Goal: Task Accomplishment & Management: Manage account settings

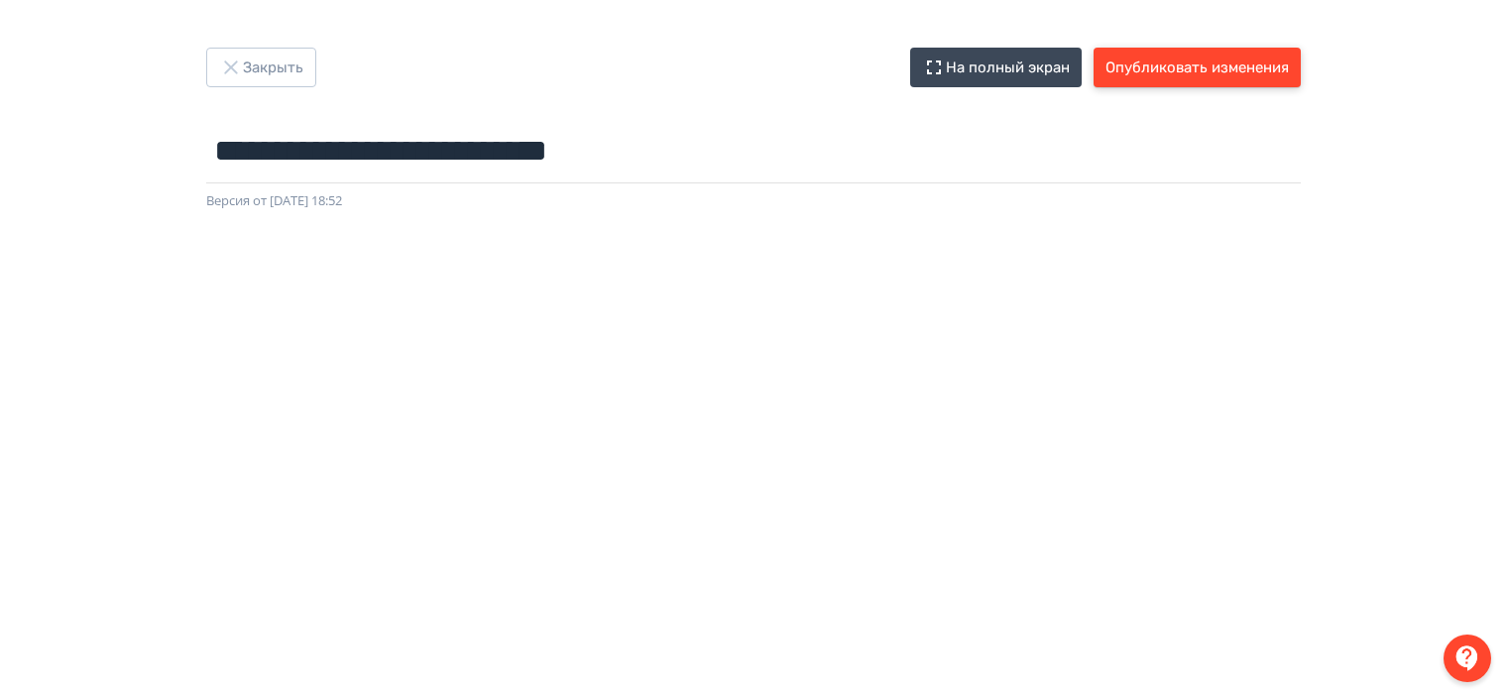
click at [1212, 71] on button "Опубликовать изменения" at bounding box center [1197, 68] width 207 height 40
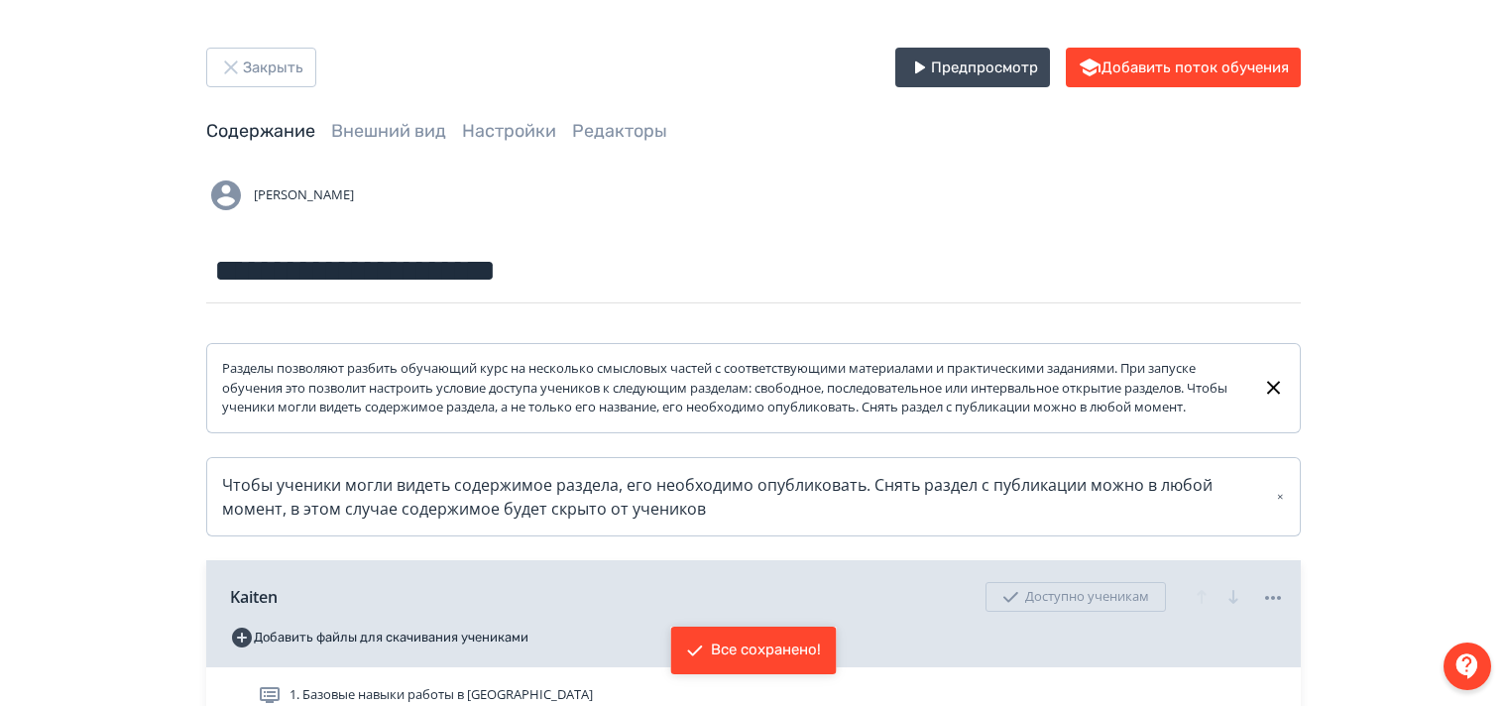
scroll to position [397, 0]
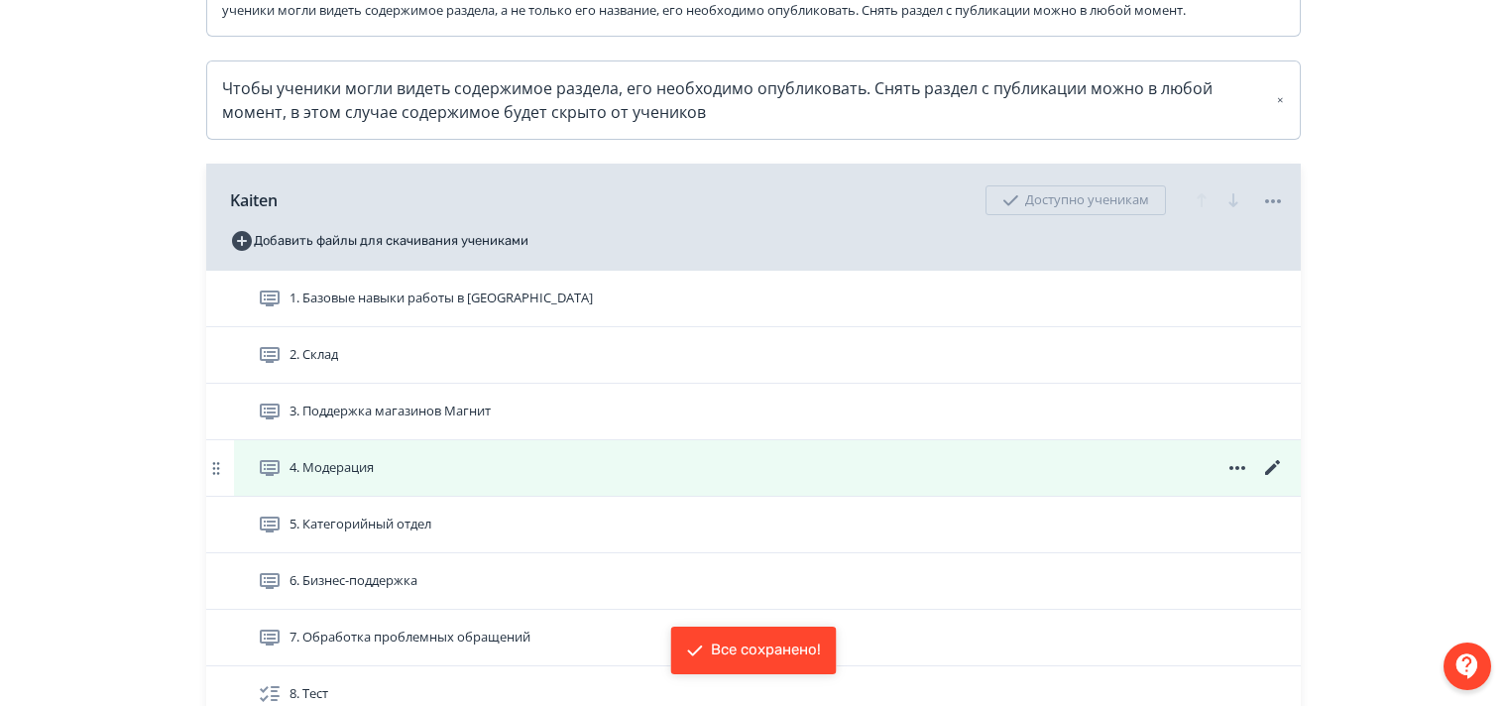
click at [1272, 475] on icon at bounding box center [1272, 467] width 15 height 15
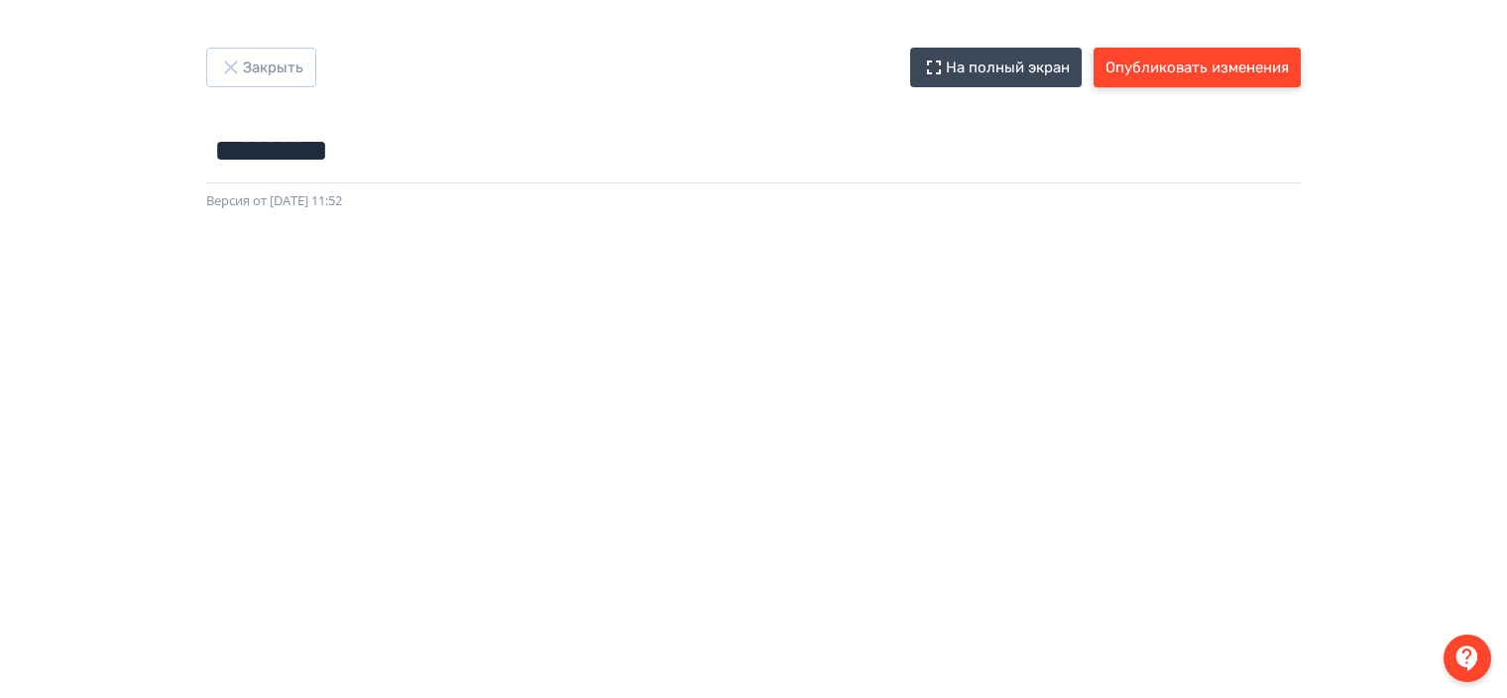
click at [1188, 67] on button "Опубликовать изменения" at bounding box center [1197, 68] width 207 height 40
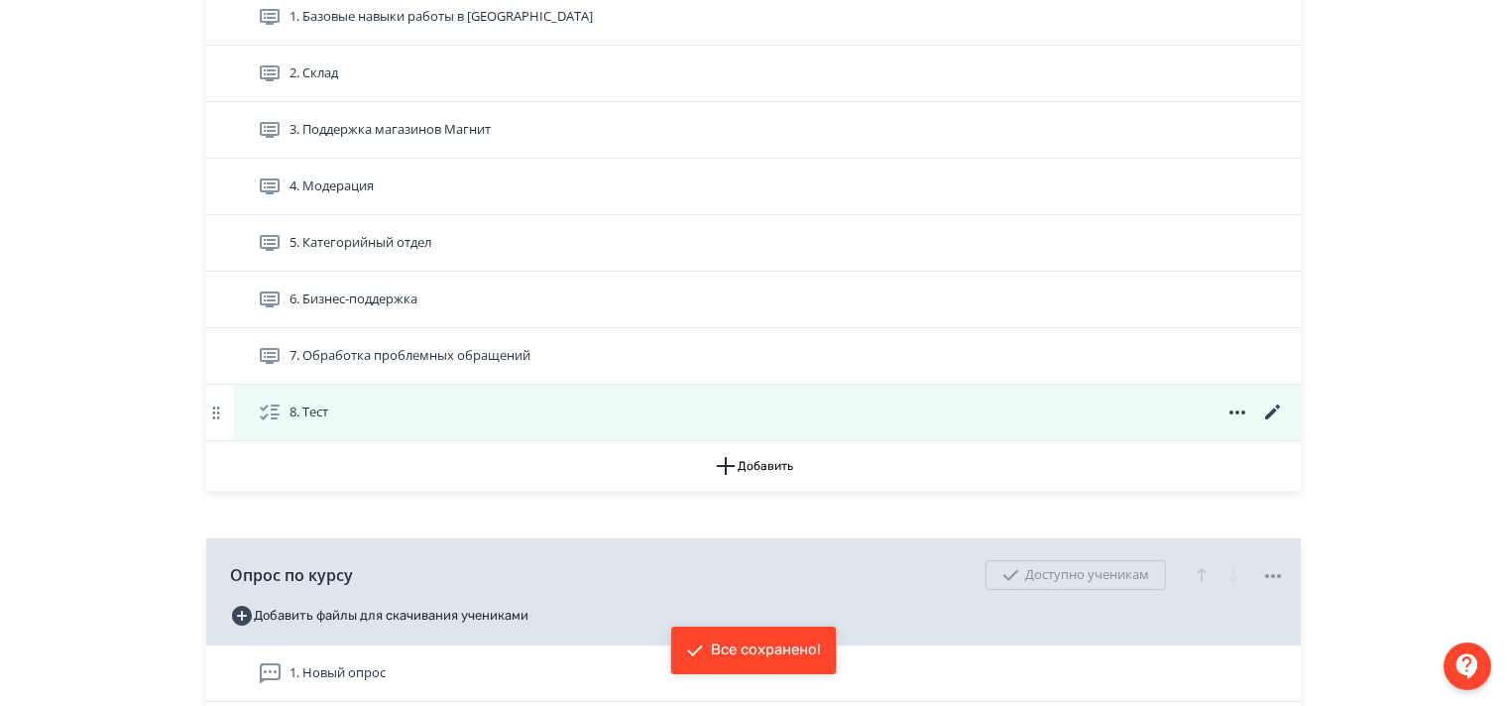
scroll to position [694, 0]
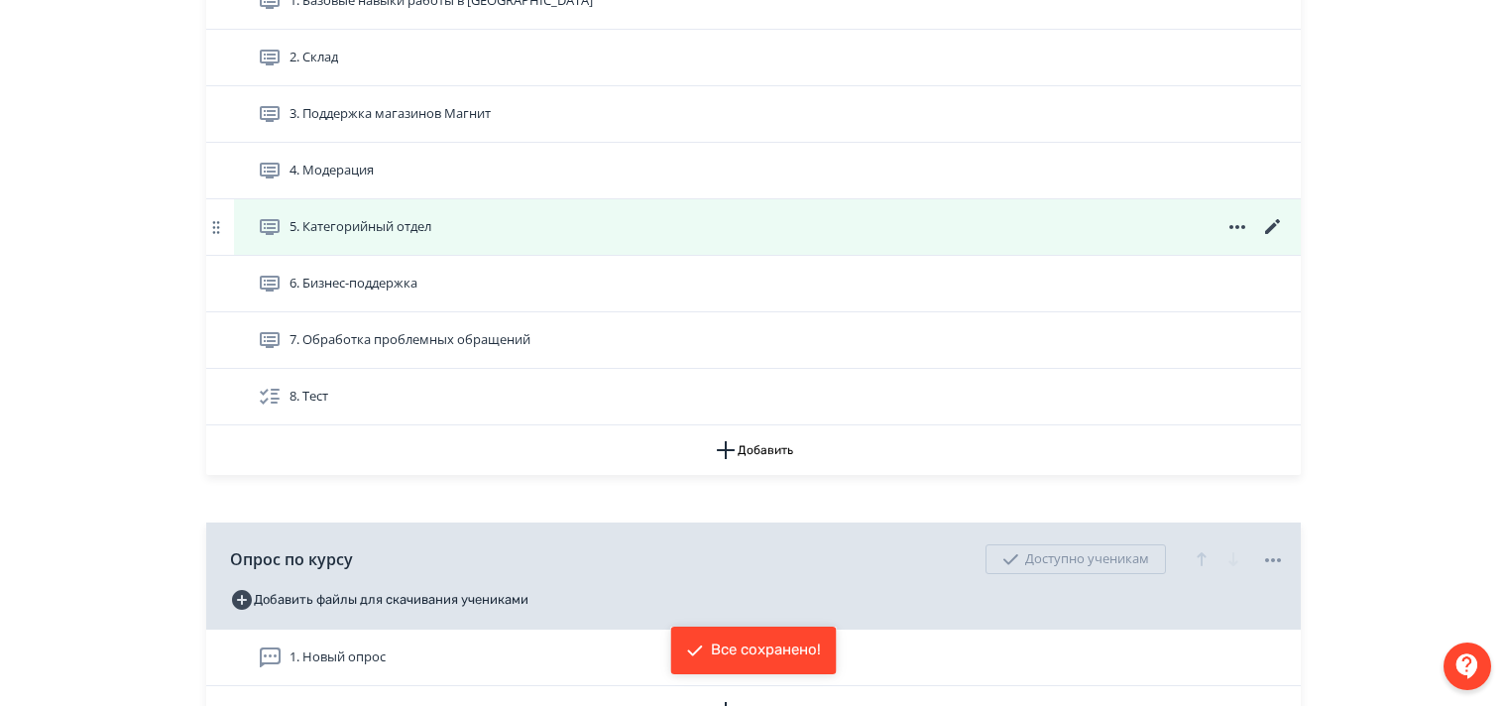
click at [1269, 234] on icon at bounding box center [1272, 226] width 15 height 15
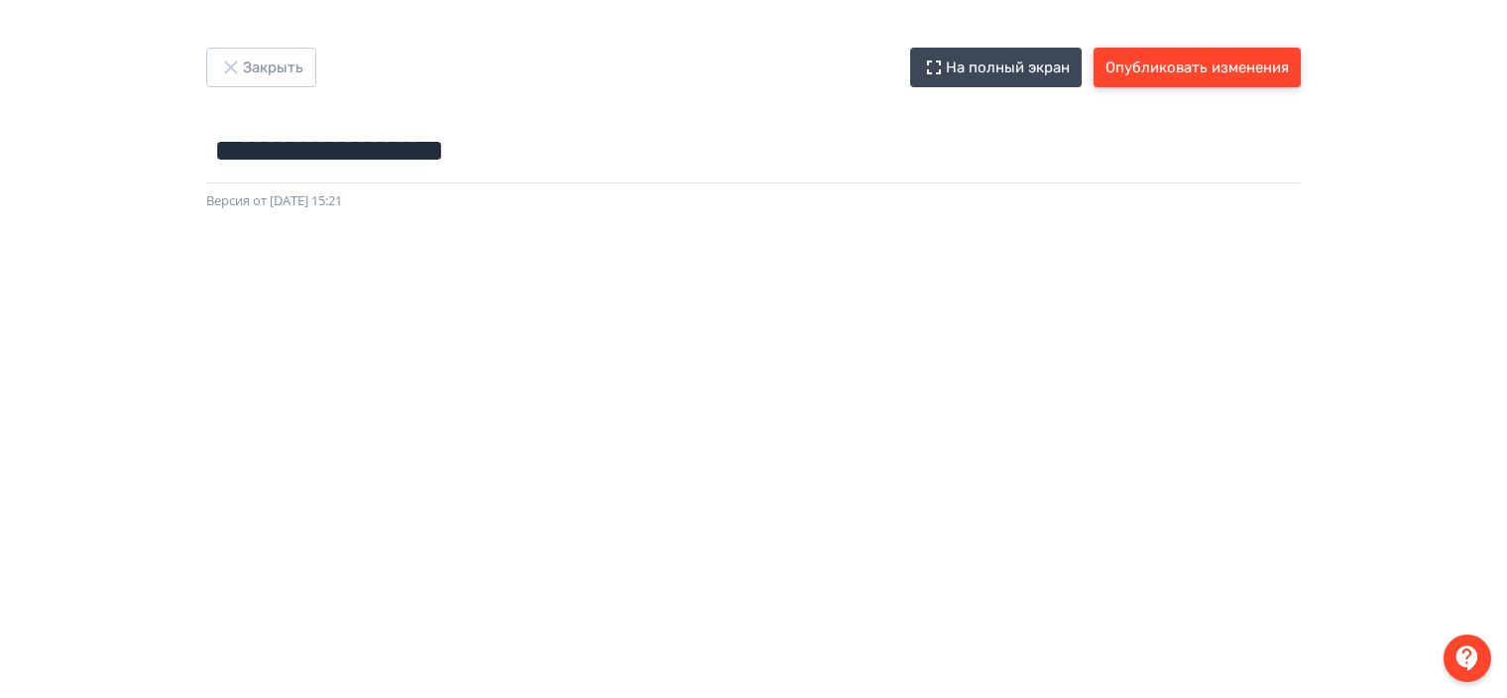
click at [1174, 63] on button "Опубликовать изменения" at bounding box center [1197, 68] width 207 height 40
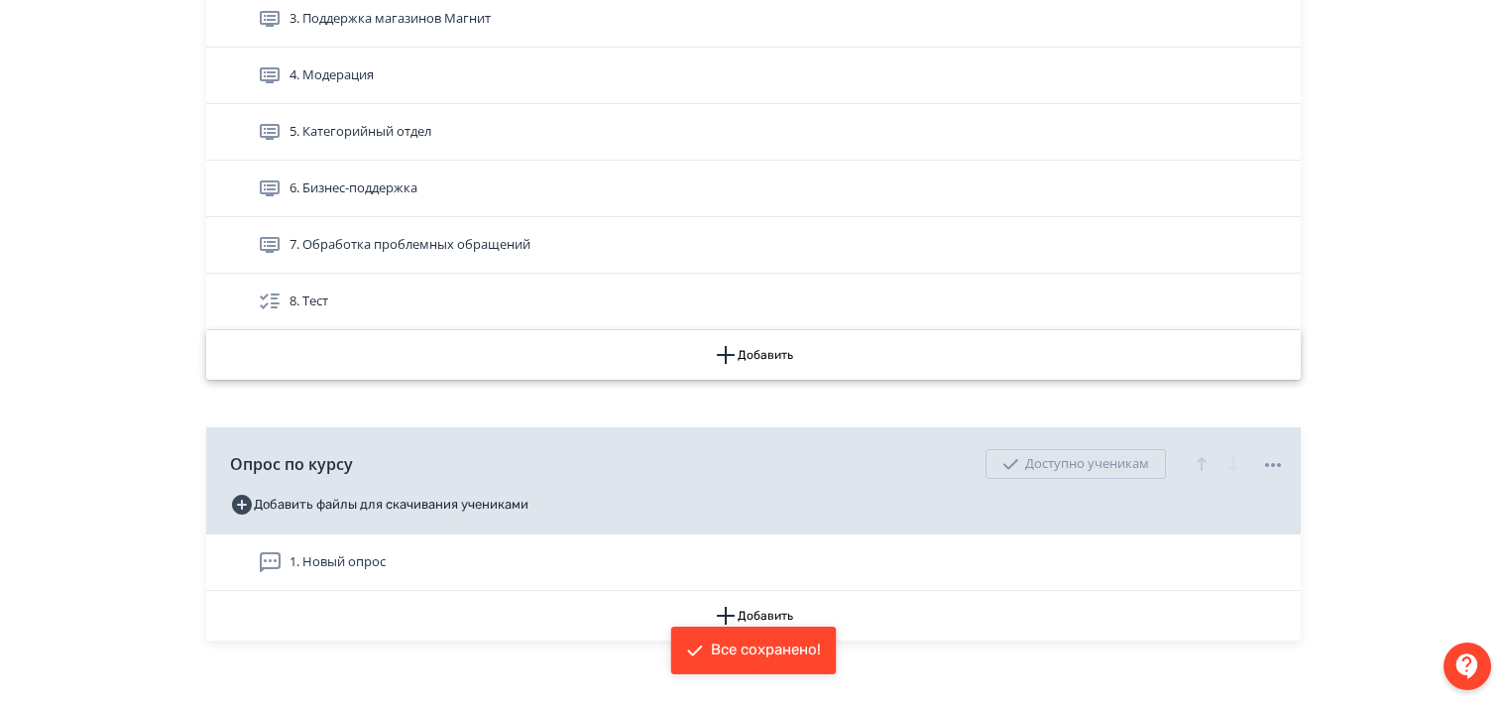
scroll to position [793, 0]
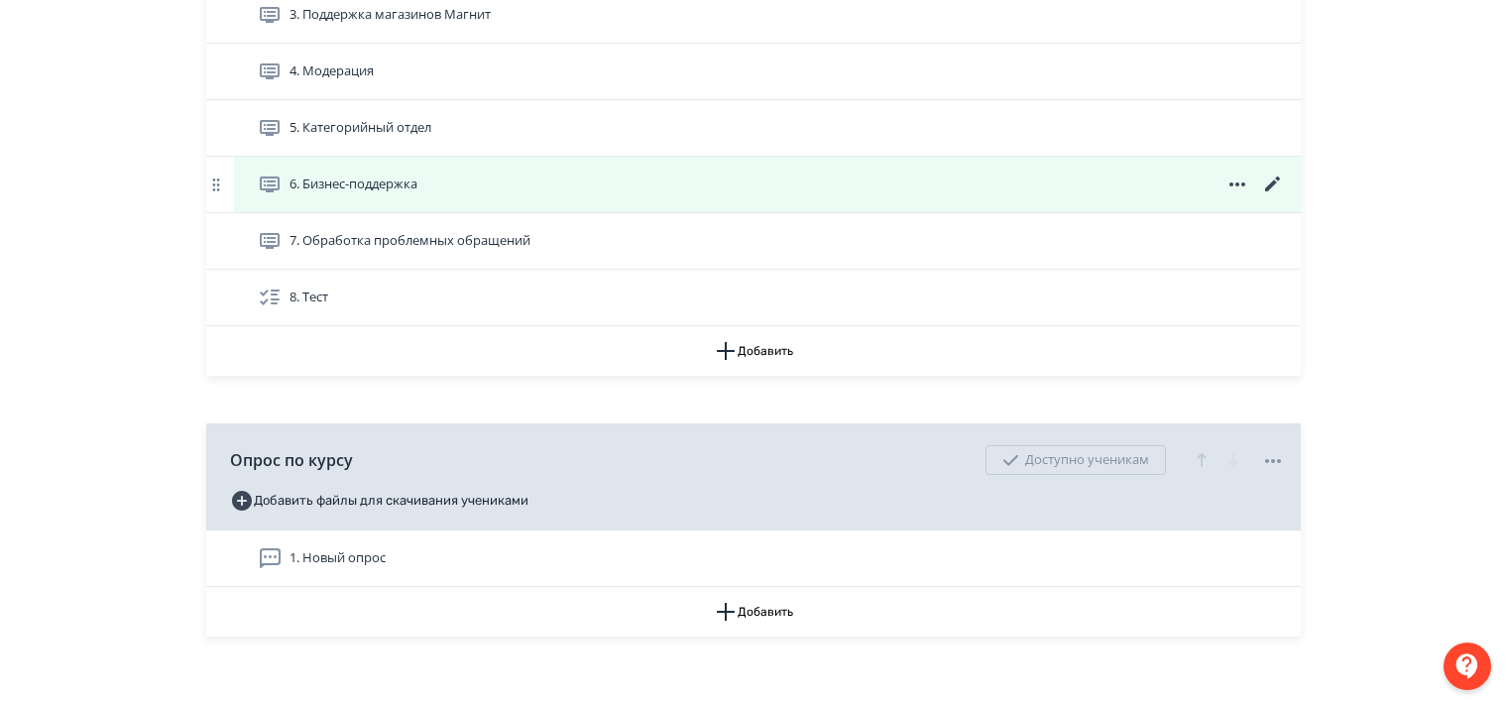
click at [1268, 196] on icon at bounding box center [1273, 185] width 24 height 24
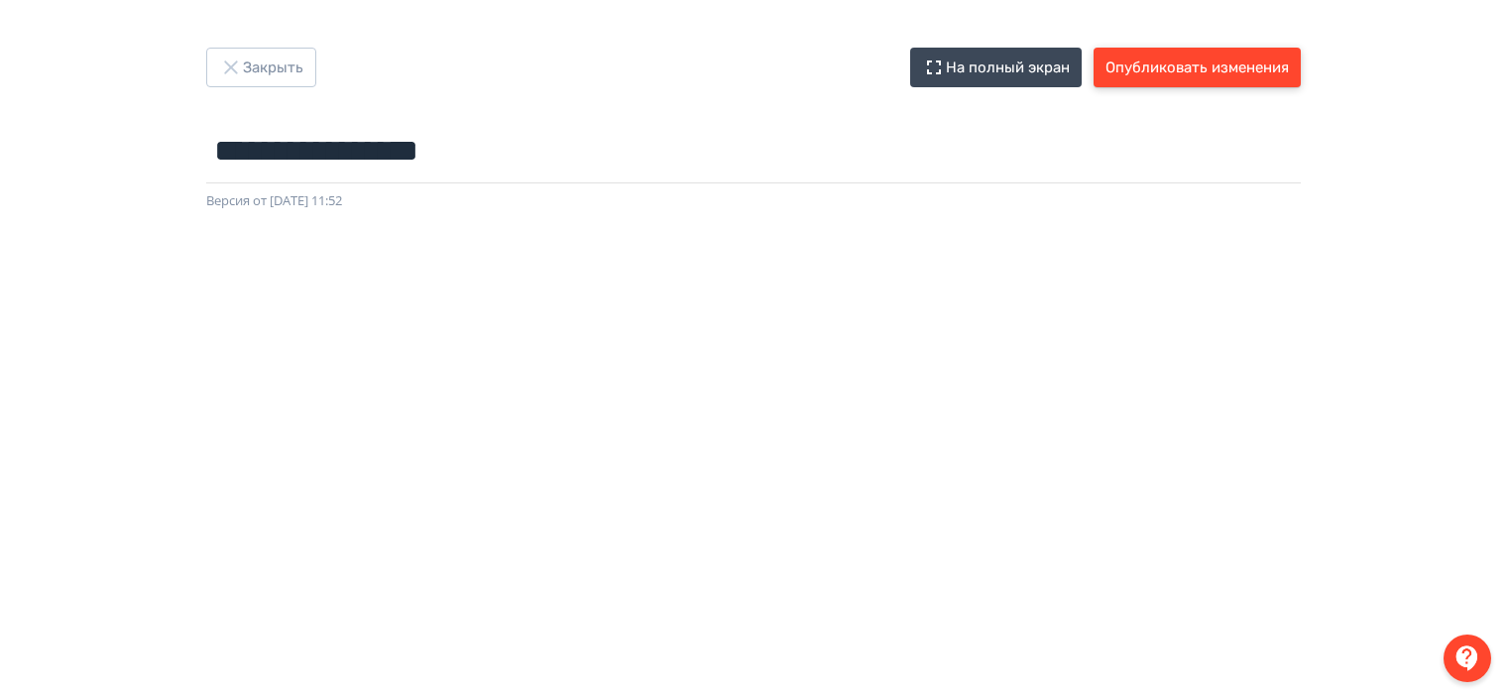
click at [1171, 59] on button "Опубликовать изменения" at bounding box center [1197, 68] width 207 height 40
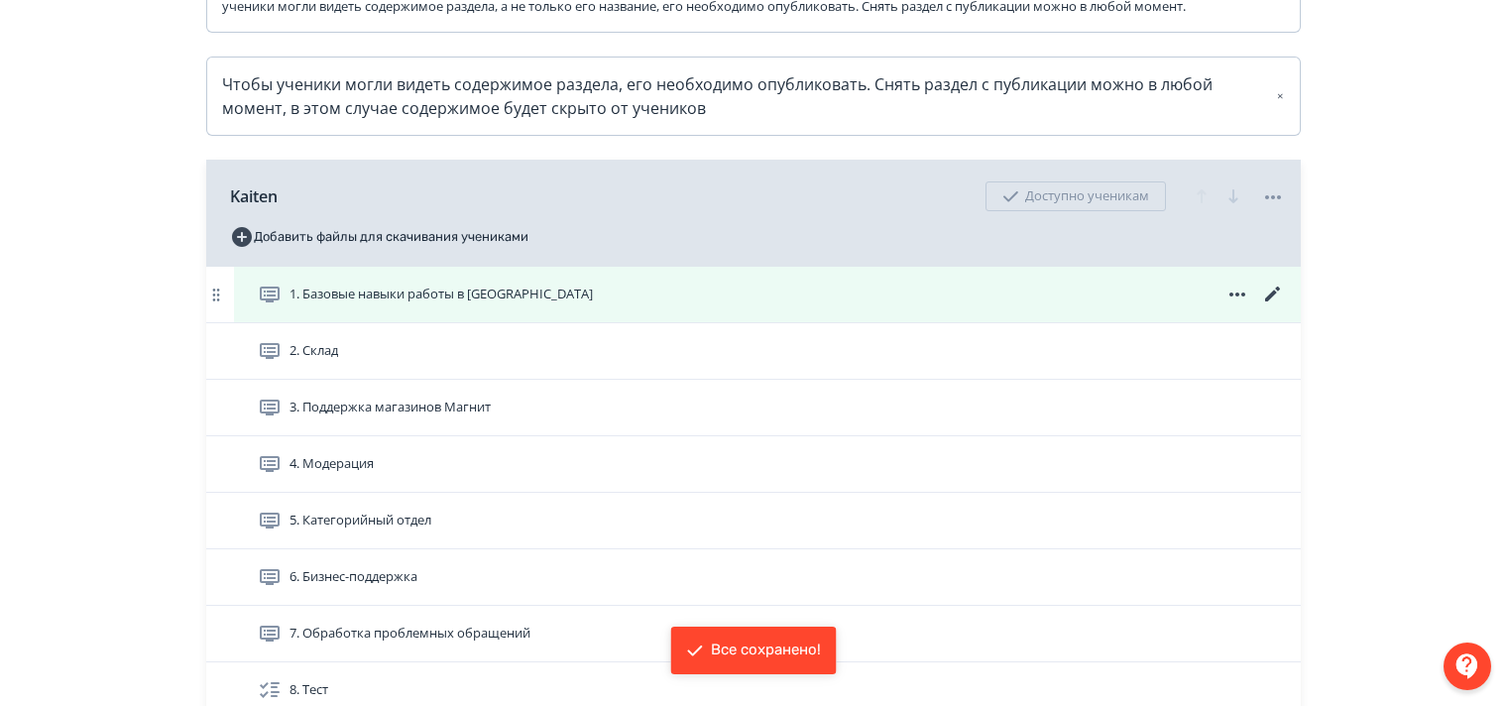
scroll to position [595, 0]
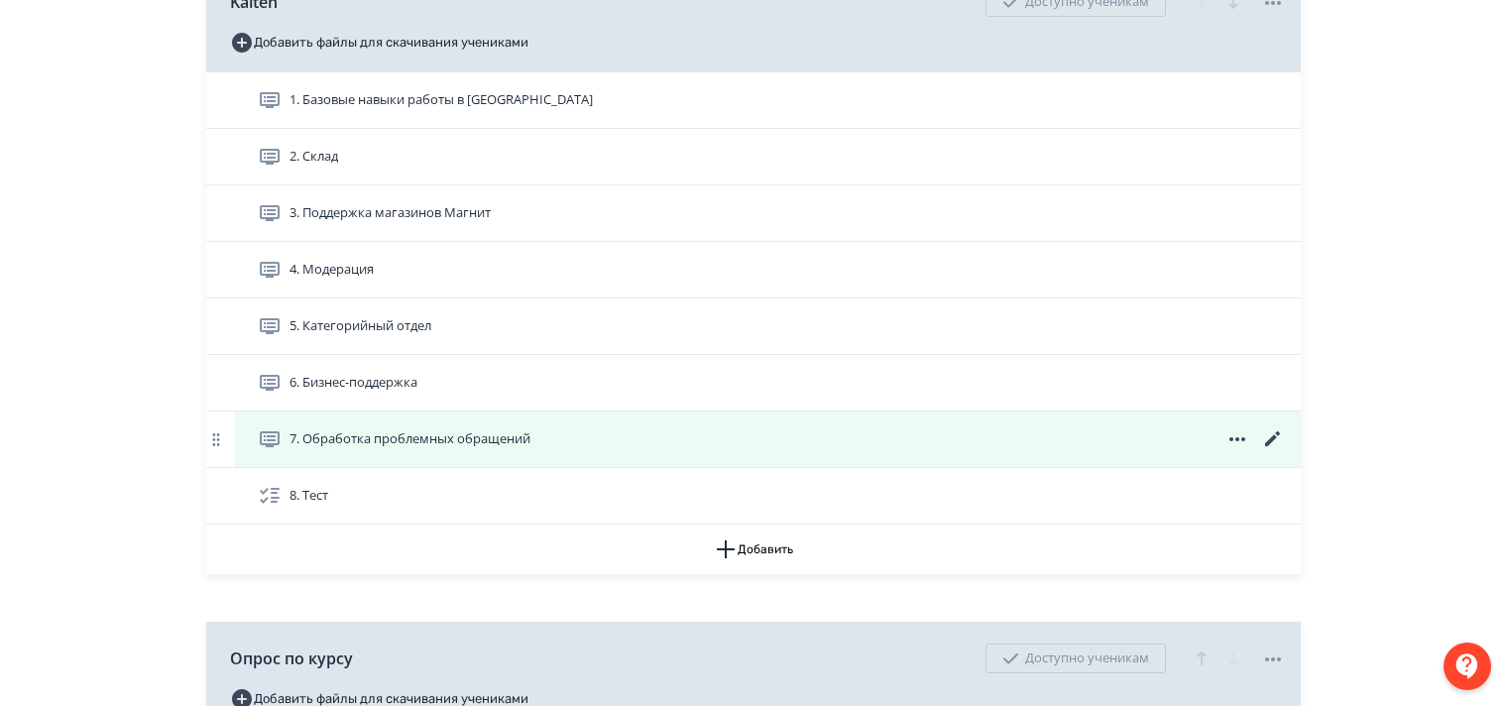
click at [1272, 451] on icon at bounding box center [1273, 439] width 24 height 24
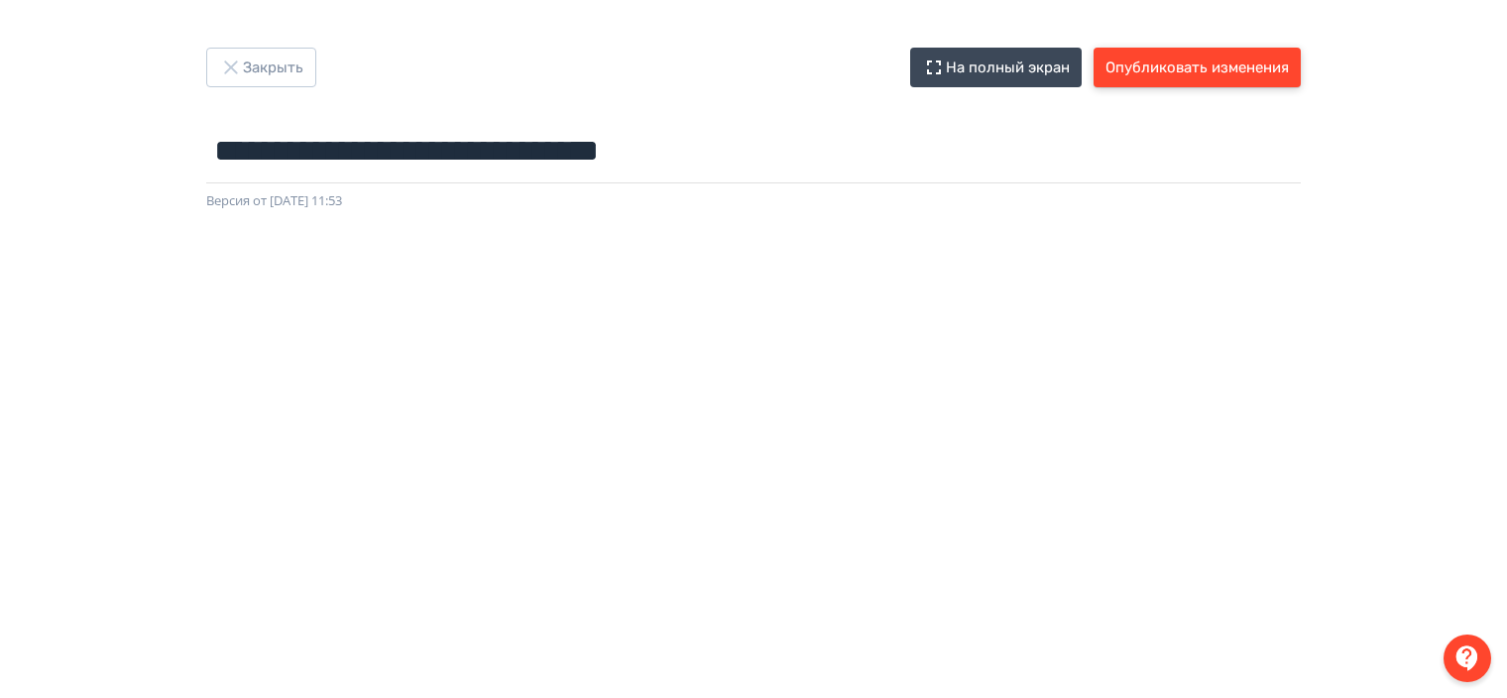
click at [1131, 71] on button "Опубликовать изменения" at bounding box center [1197, 68] width 207 height 40
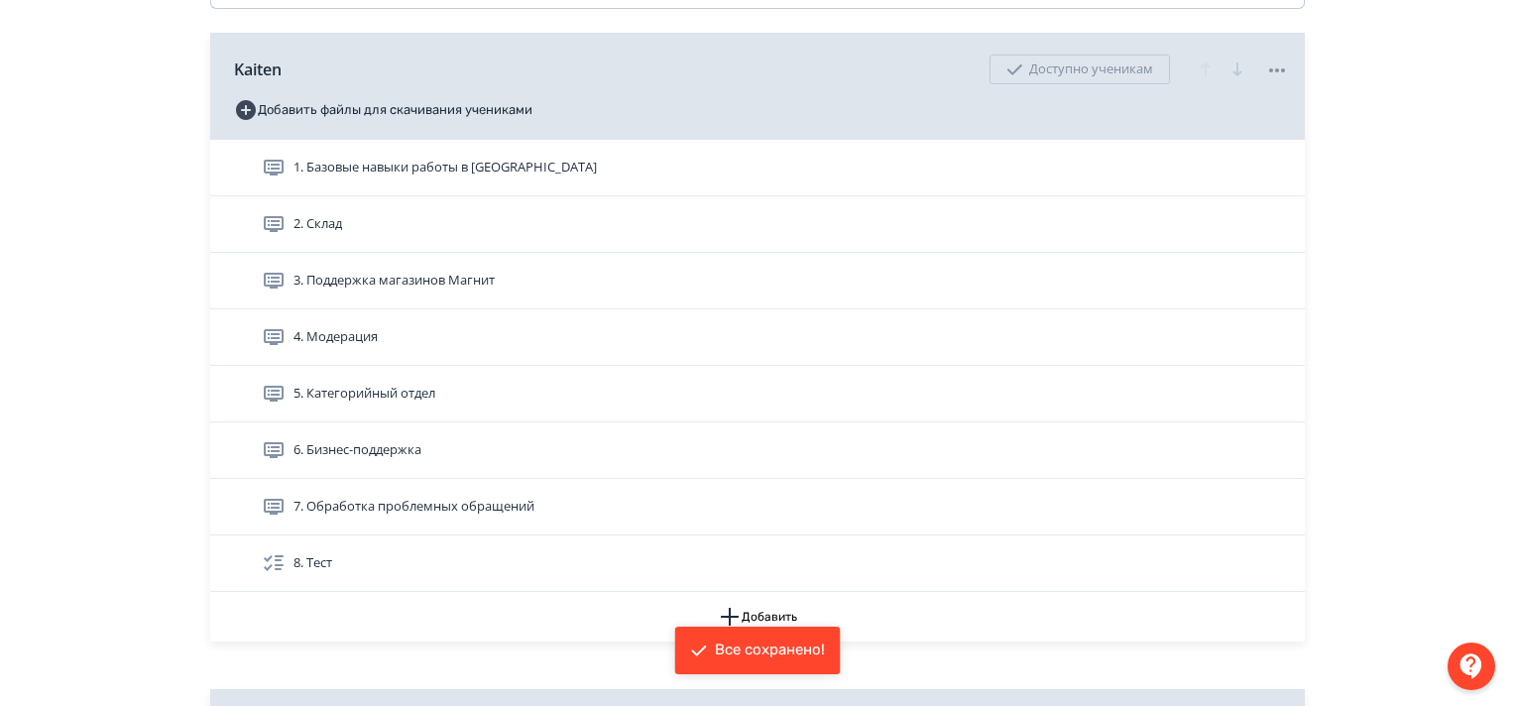
scroll to position [892, 0]
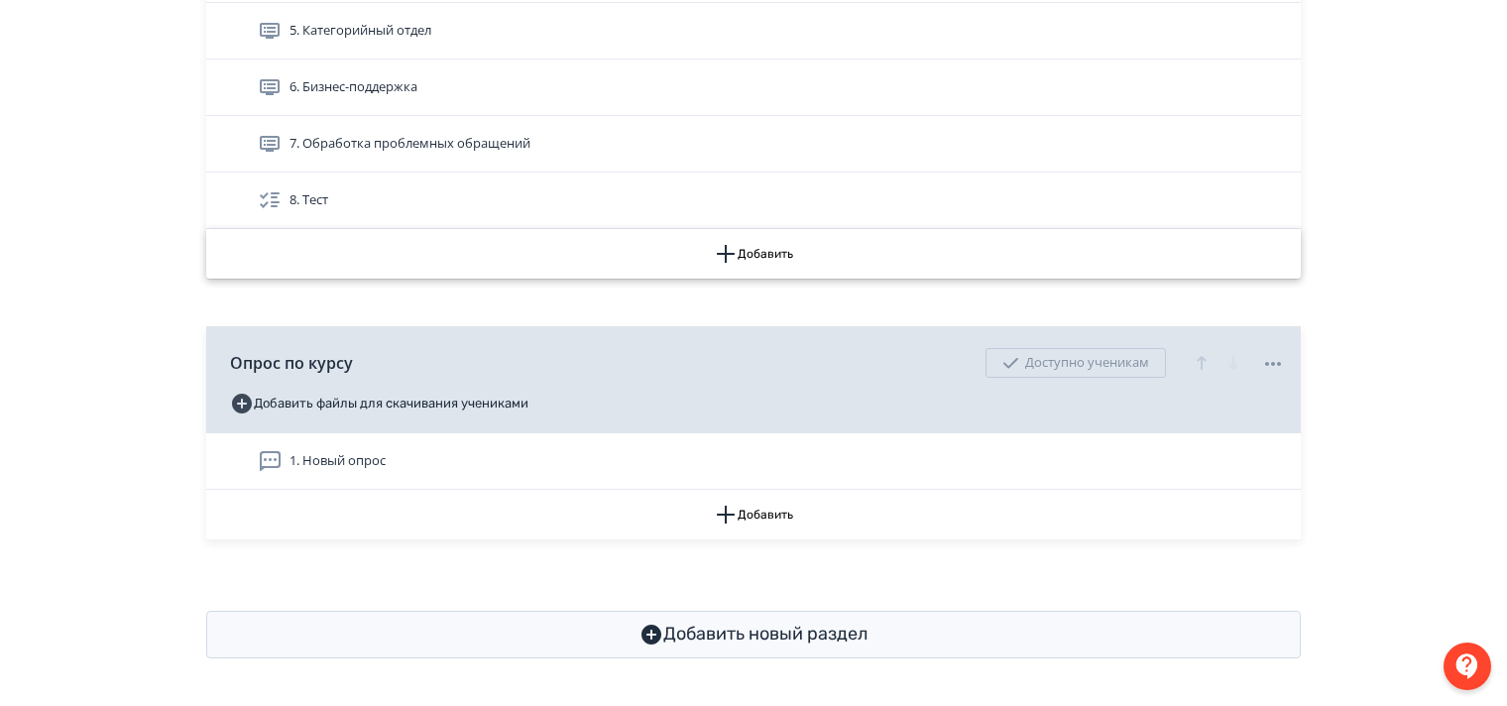
click at [761, 266] on button "Добавить" at bounding box center [753, 254] width 1095 height 50
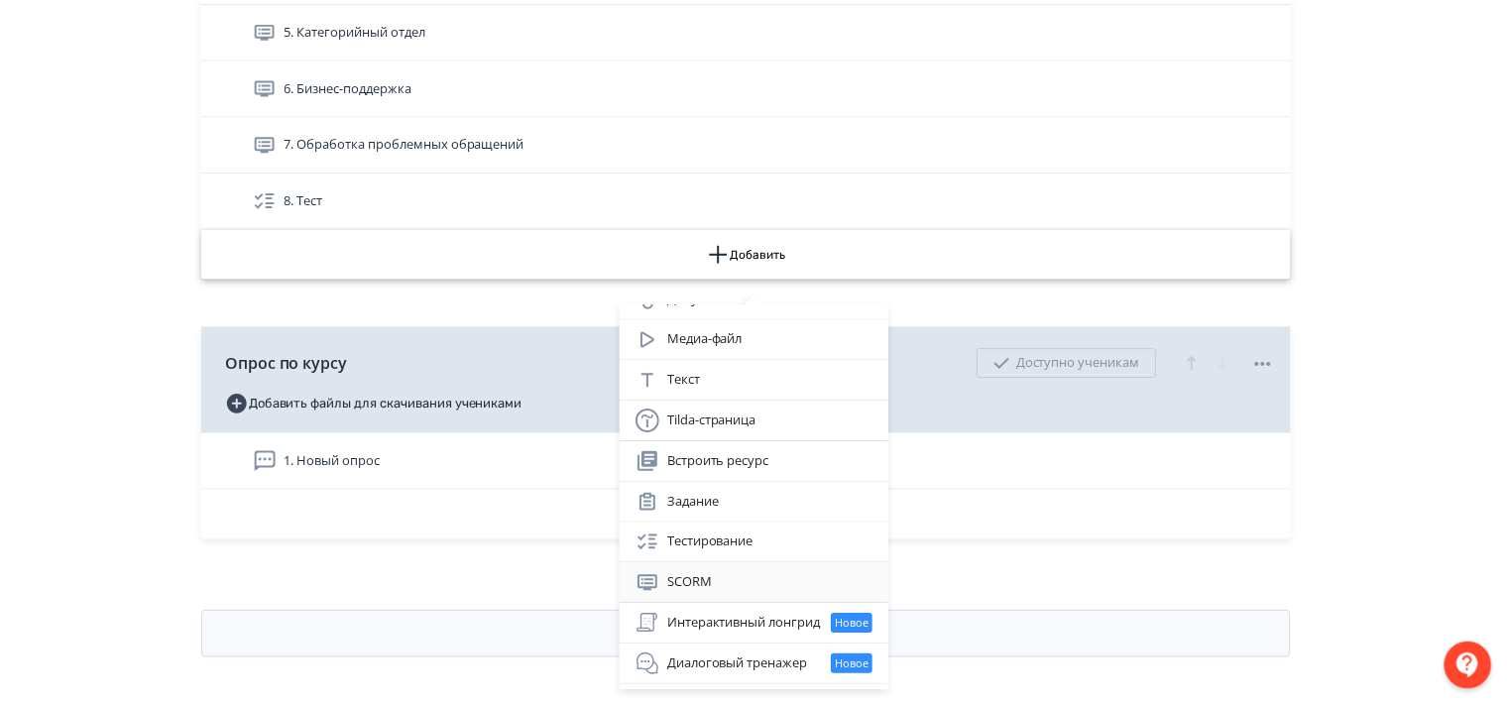
scroll to position [99, 0]
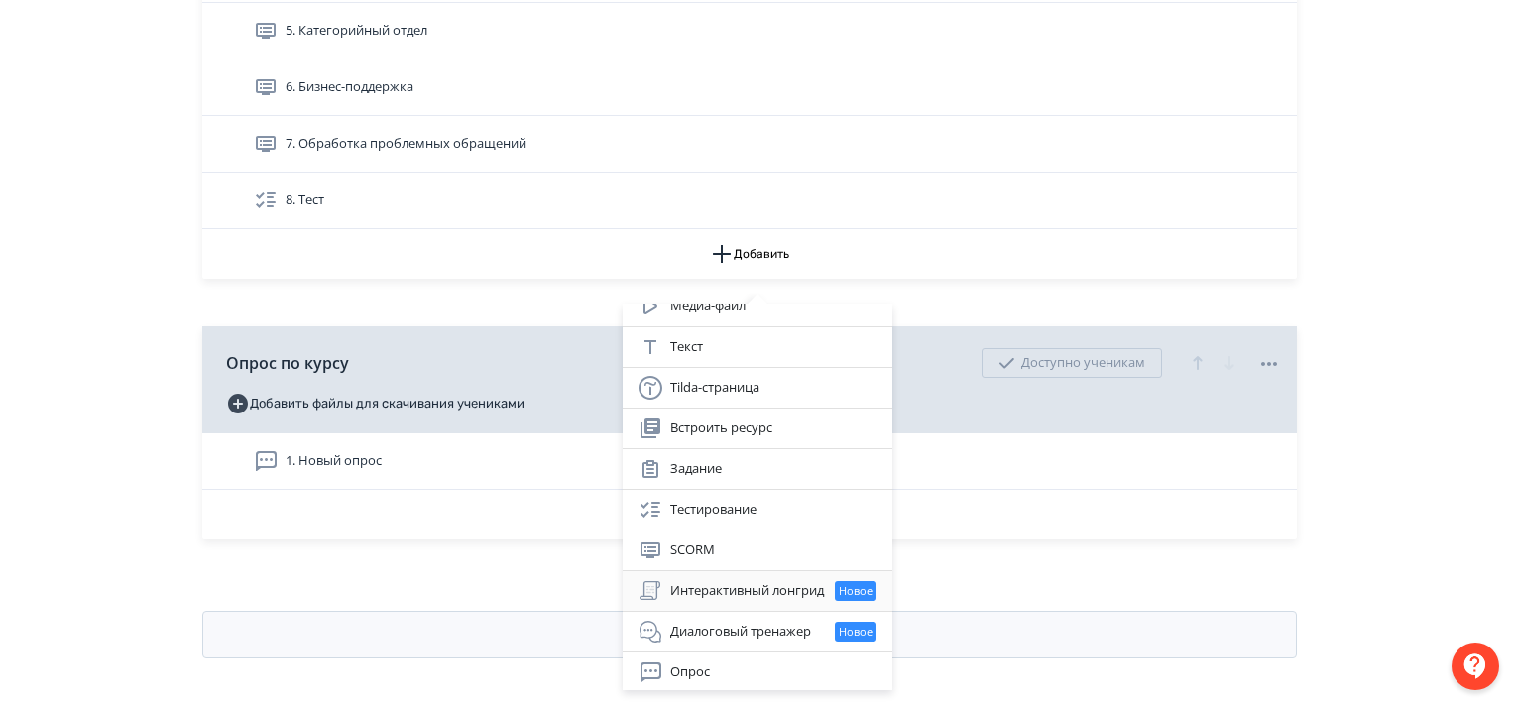
click at [774, 590] on div "Интерактивный лонгрид Новое" at bounding box center [757, 591] width 238 height 24
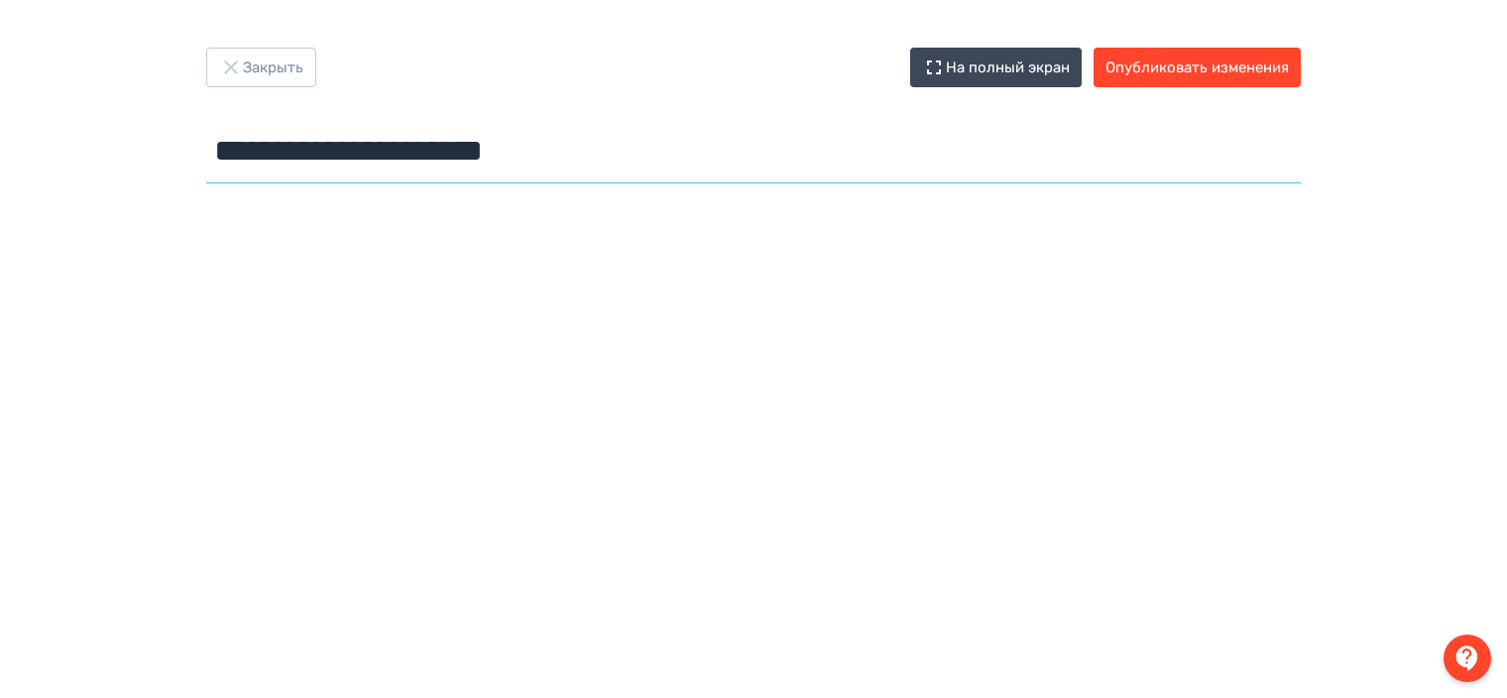
drag, startPoint x: 604, startPoint y: 157, endPoint x: 199, endPoint y: 155, distance: 404.5
click at [202, 153] on div "**********" at bounding box center [754, 120] width 1190 height 144
paste input "text"
type input "**********"
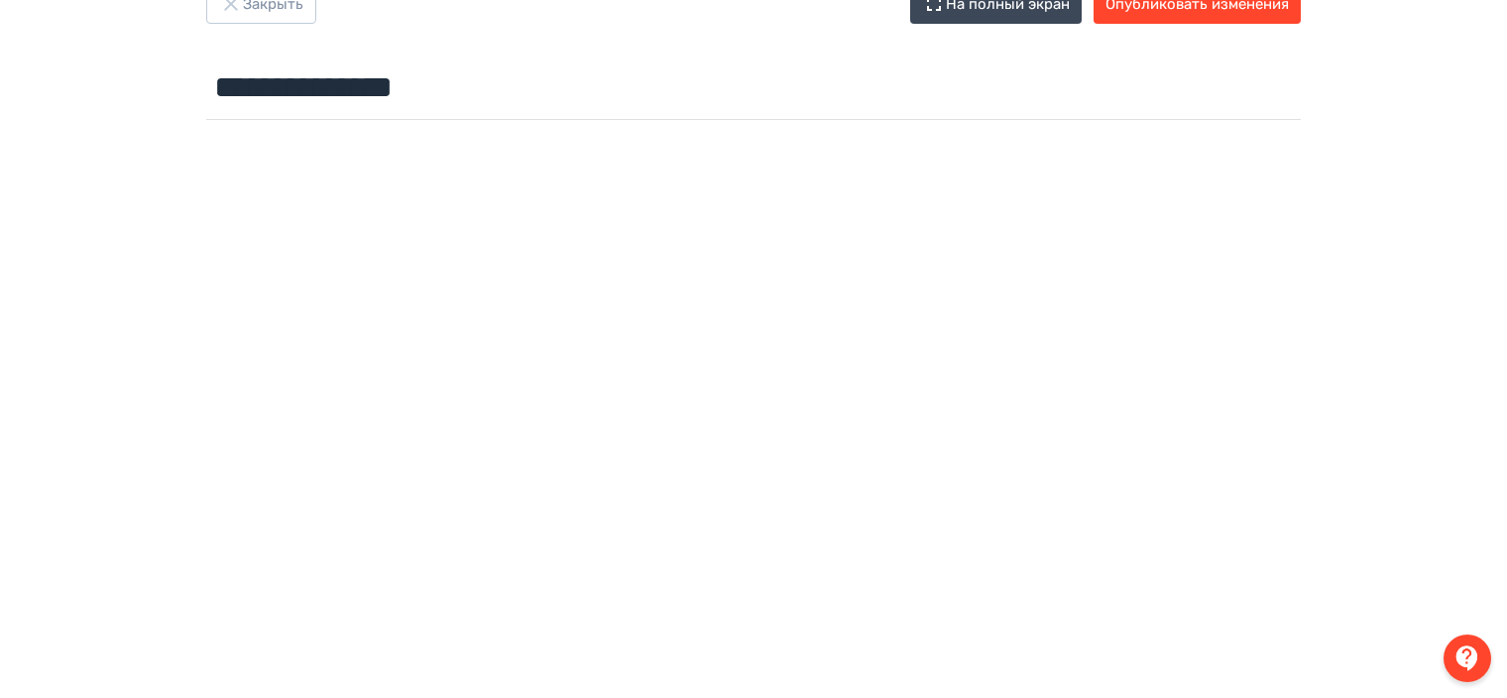
scroll to position [28, 0]
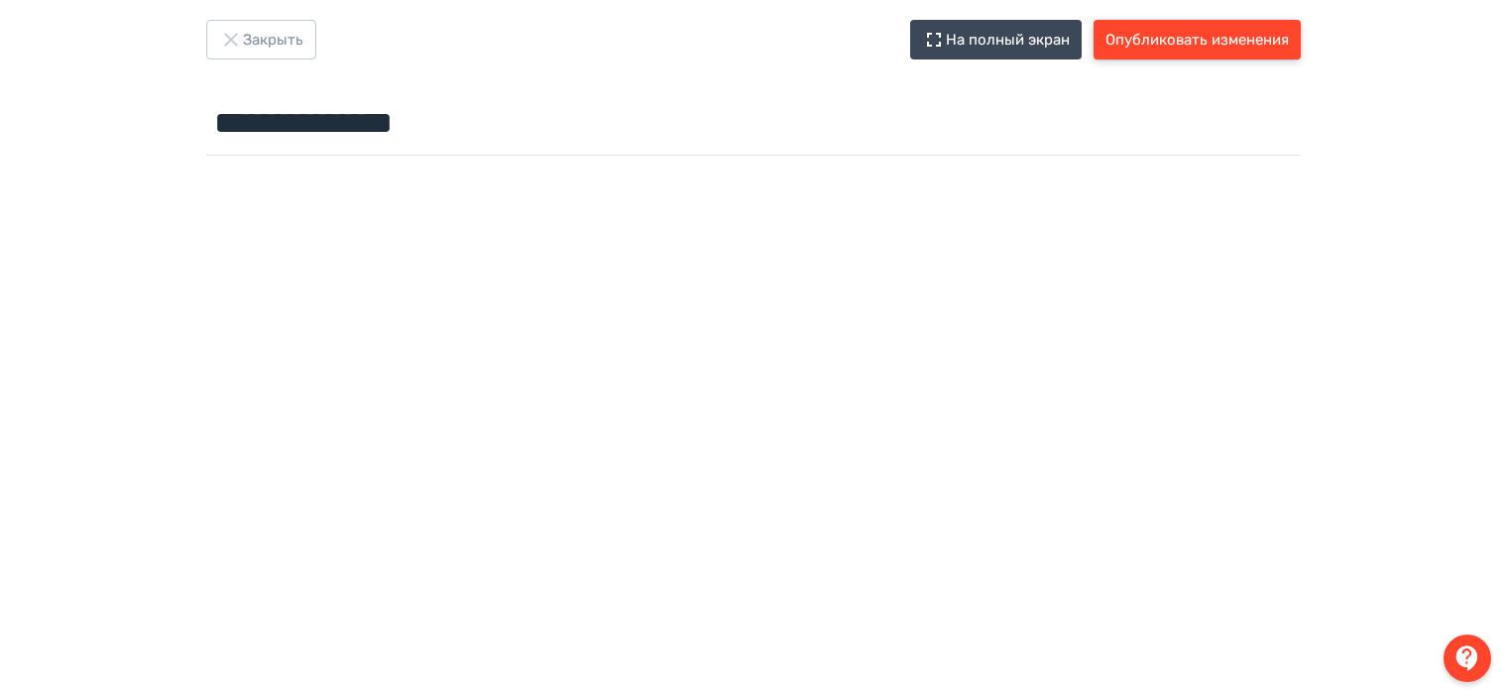
click at [1158, 40] on button "Опубликовать изменения" at bounding box center [1197, 40] width 207 height 40
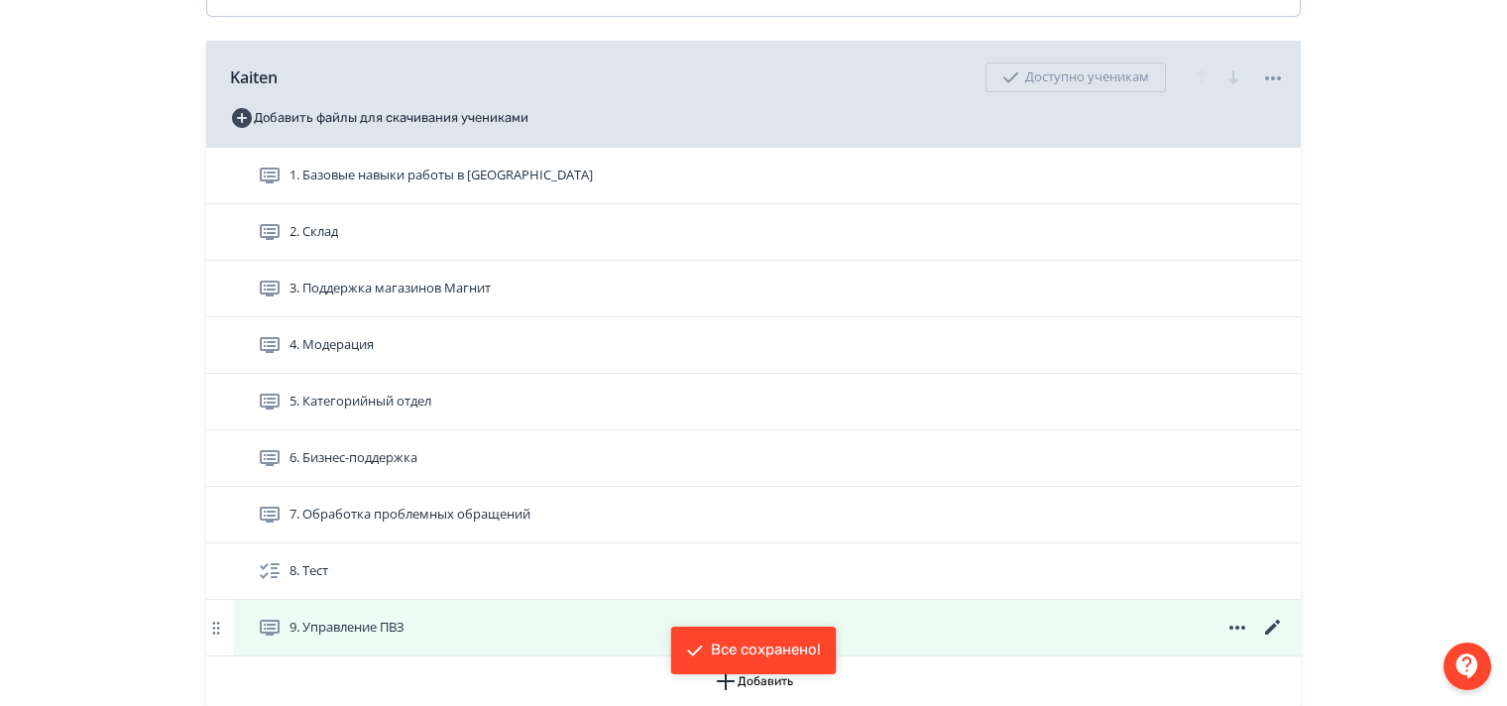
scroll to position [793, 0]
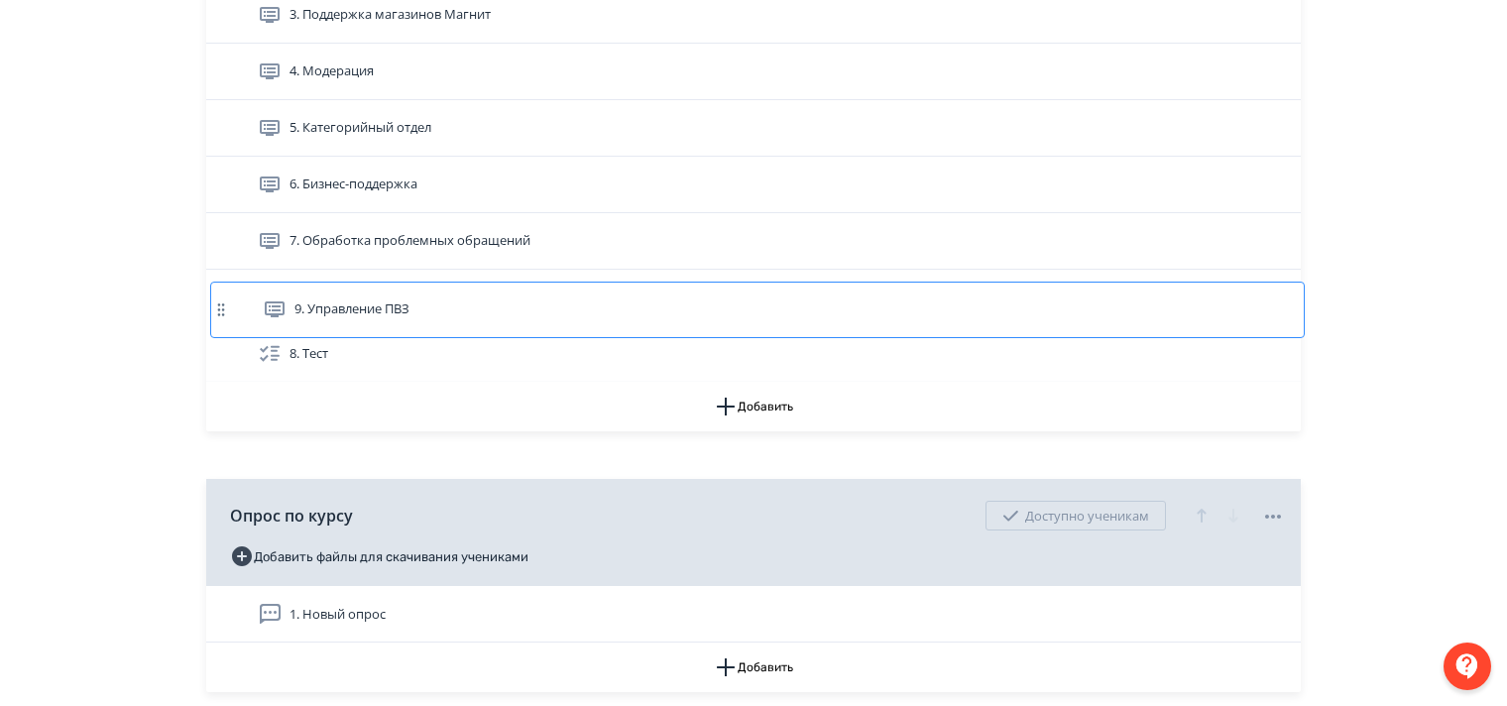
drag, startPoint x: 960, startPoint y: 370, endPoint x: 964, endPoint y: 301, distance: 68.5
click at [964, 301] on div "1. Базовые навыки работы в Kaiten 2. Склад 3. Поддержка магазинов Магнит 4. Мод…" at bounding box center [753, 128] width 1095 height 509
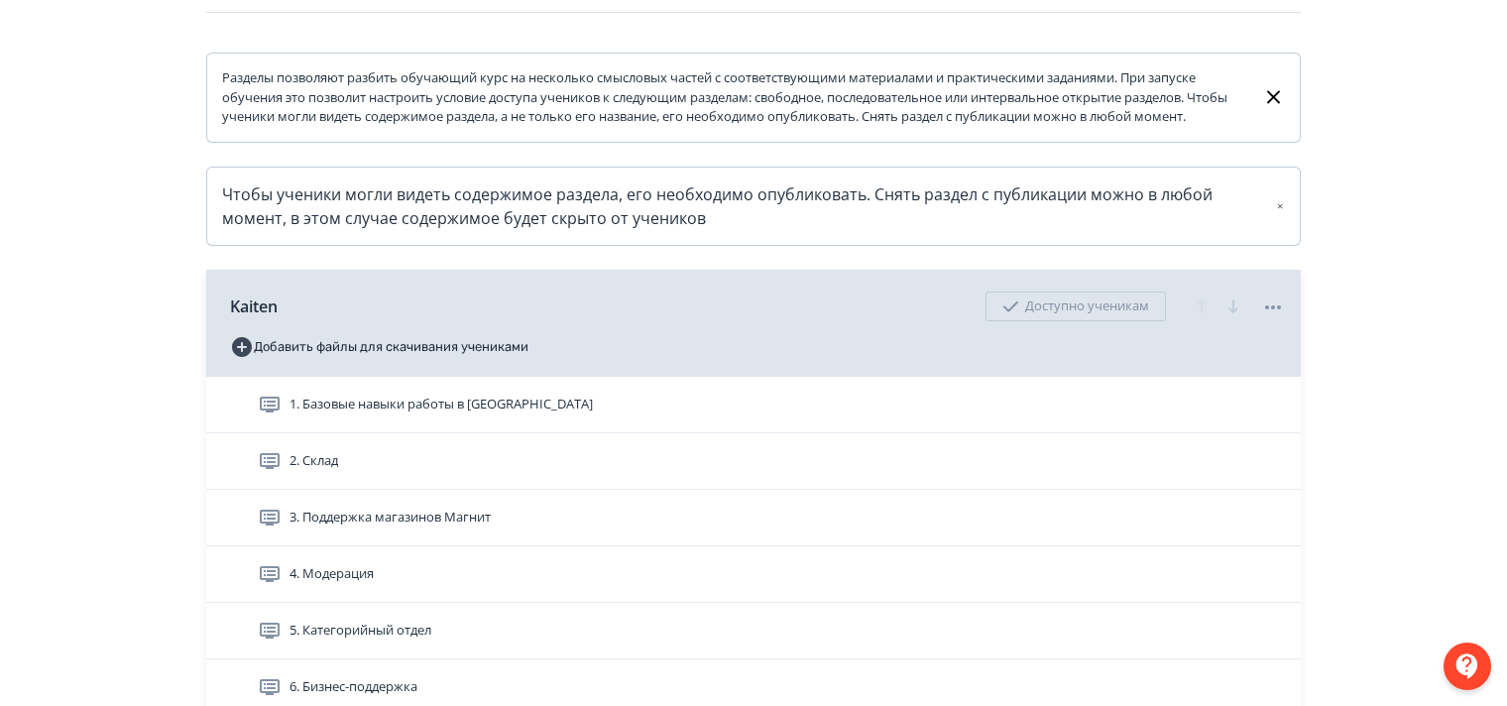
scroll to position [0, 0]
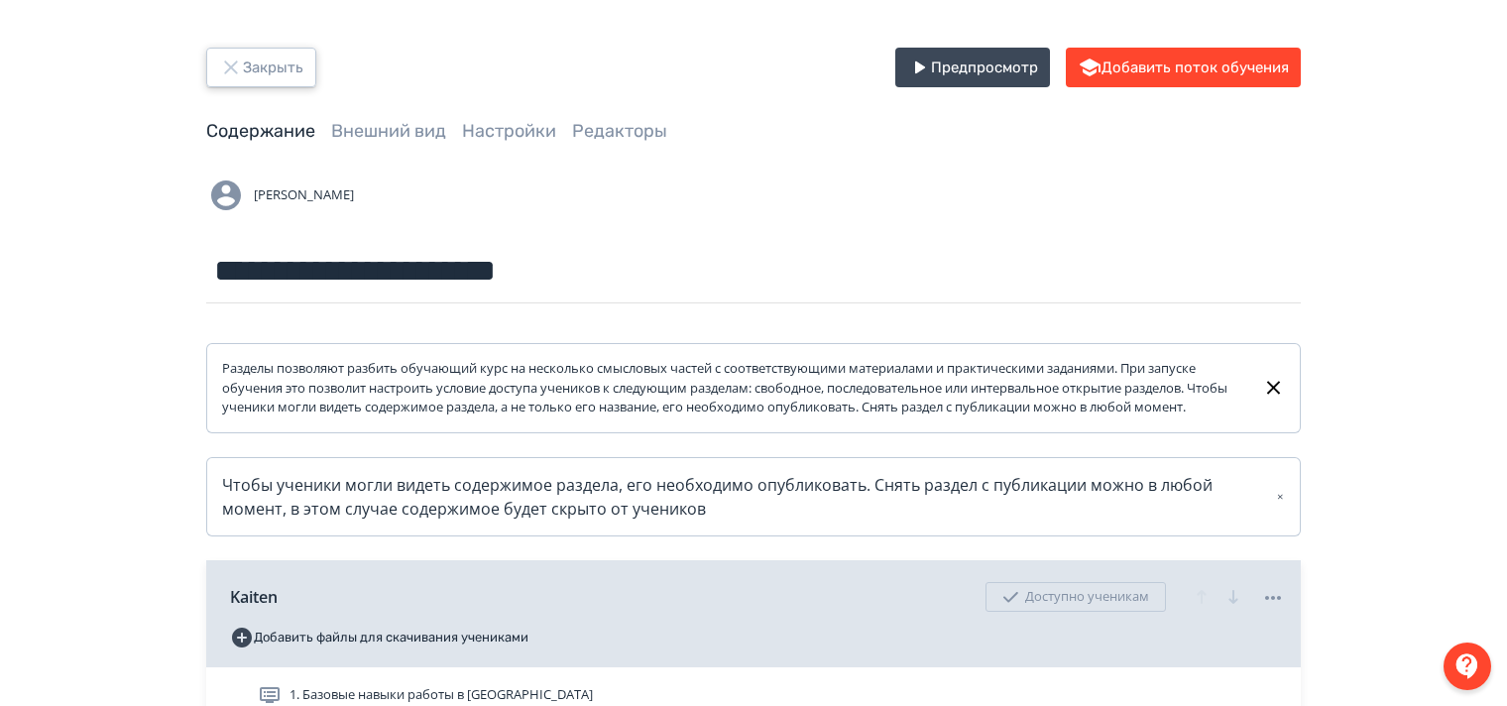
click at [234, 65] on icon "button" at bounding box center [231, 68] width 24 height 24
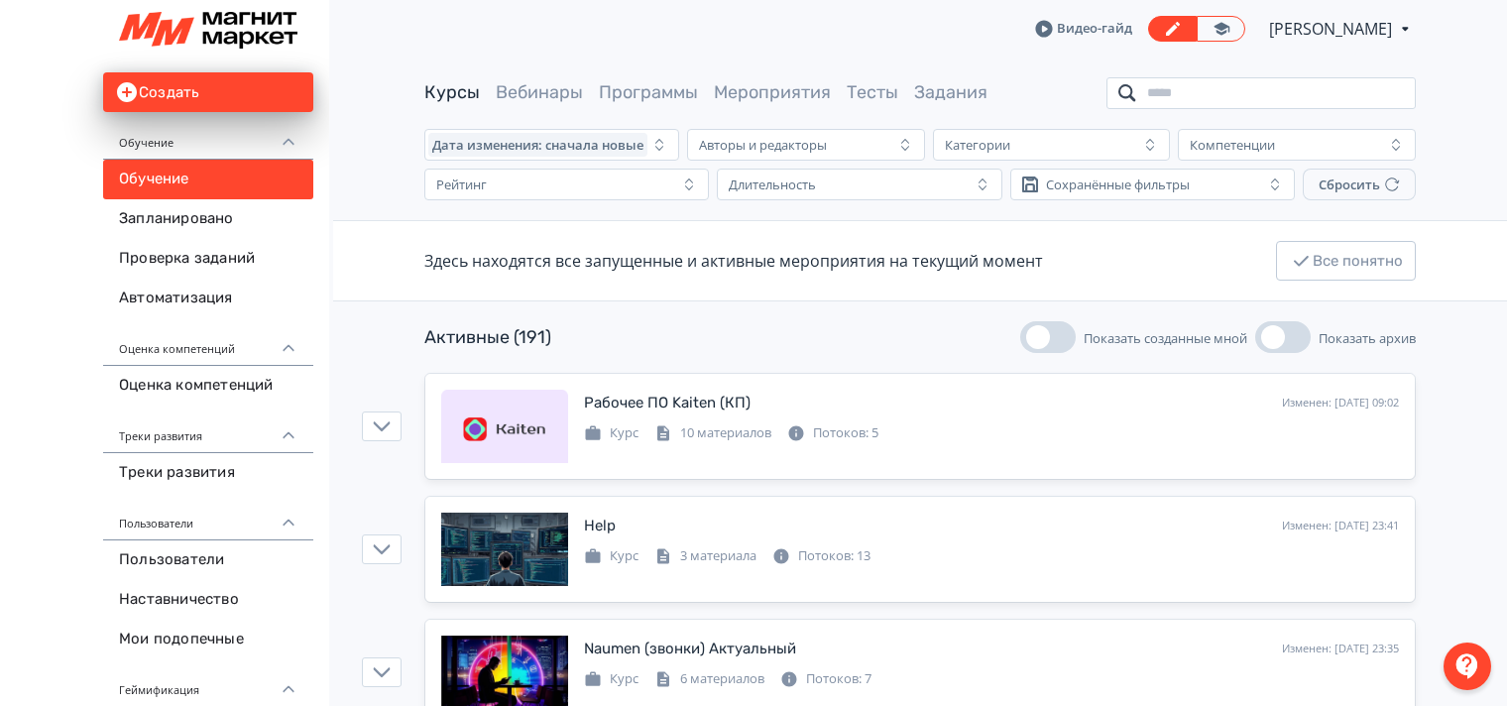
click at [1166, 88] on input "search" at bounding box center [1260, 93] width 309 height 32
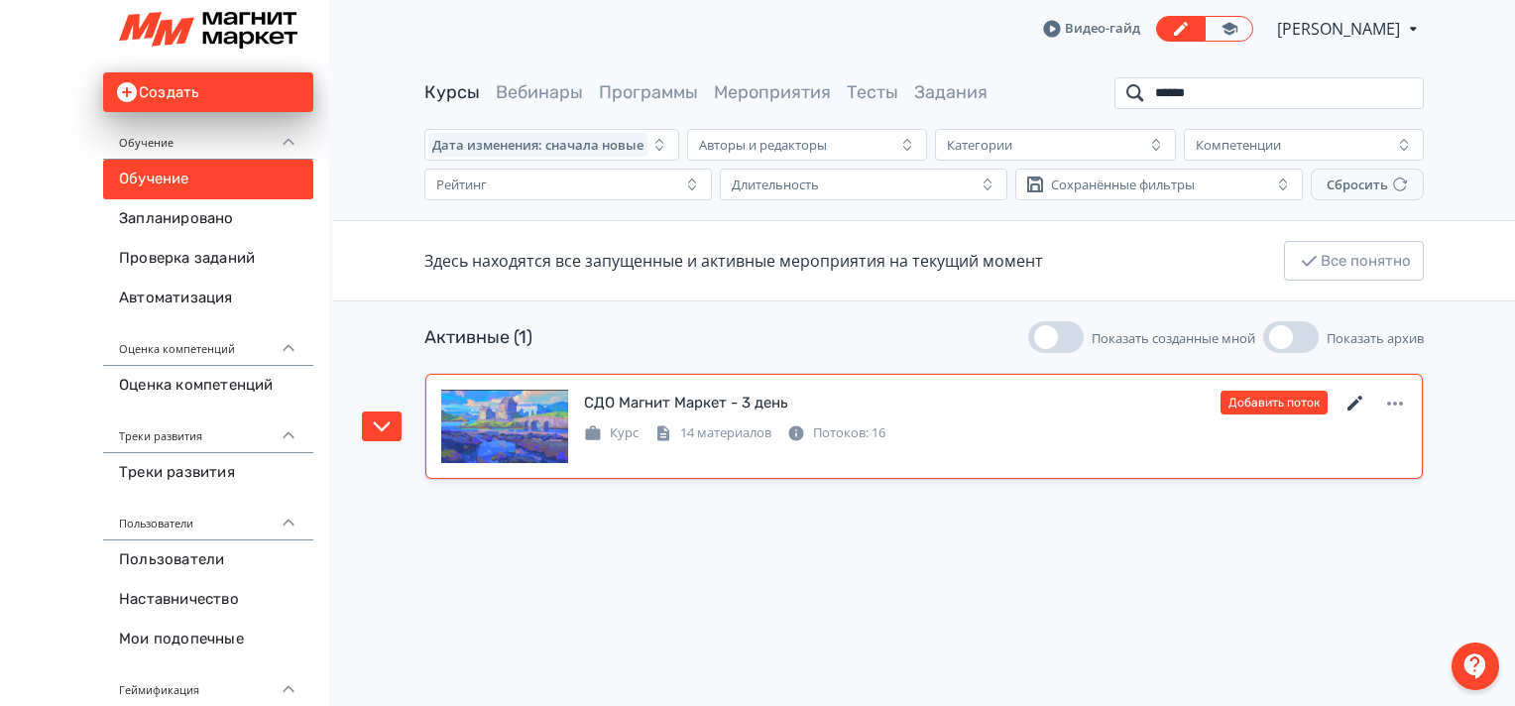
type input "******"
click at [1357, 401] on icon at bounding box center [1354, 403] width 15 height 15
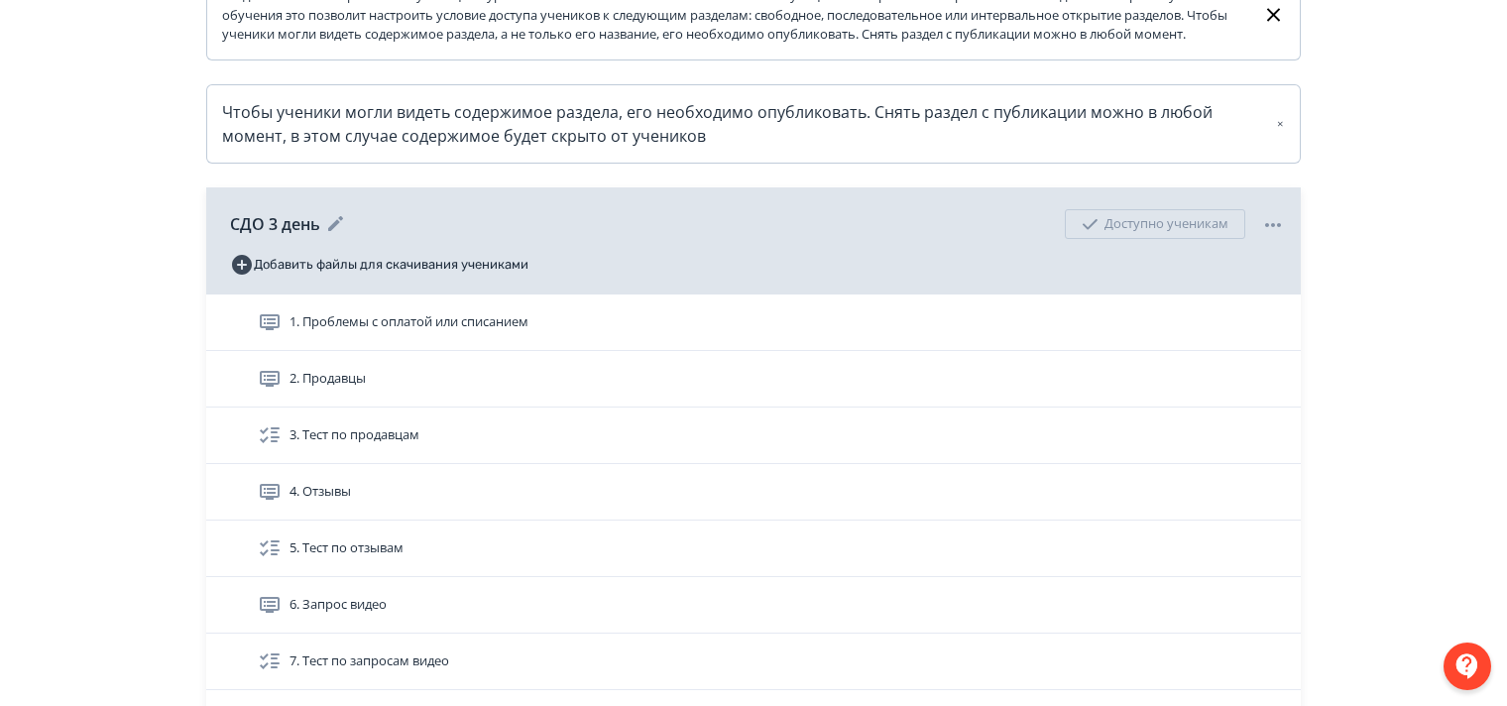
scroll to position [496, 0]
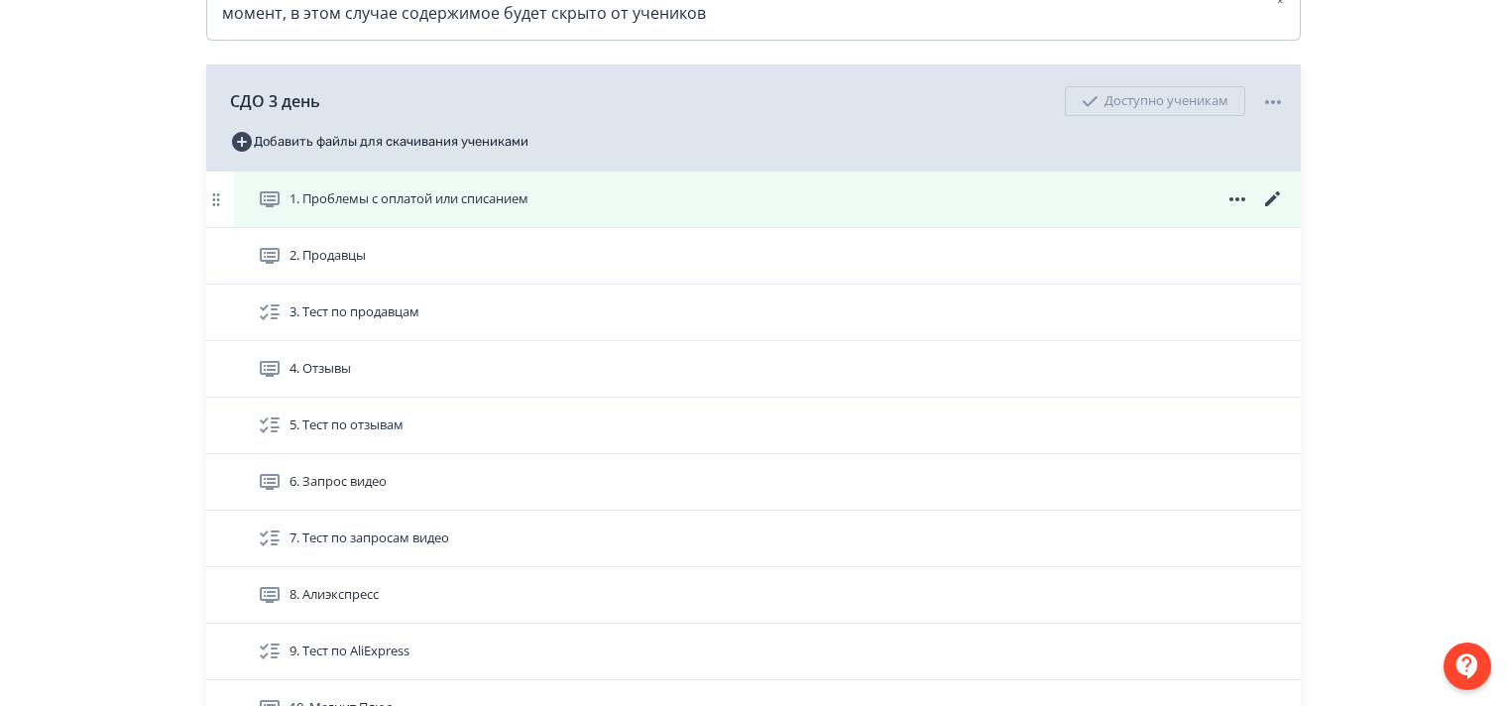
click at [1273, 211] on icon at bounding box center [1273, 199] width 24 height 24
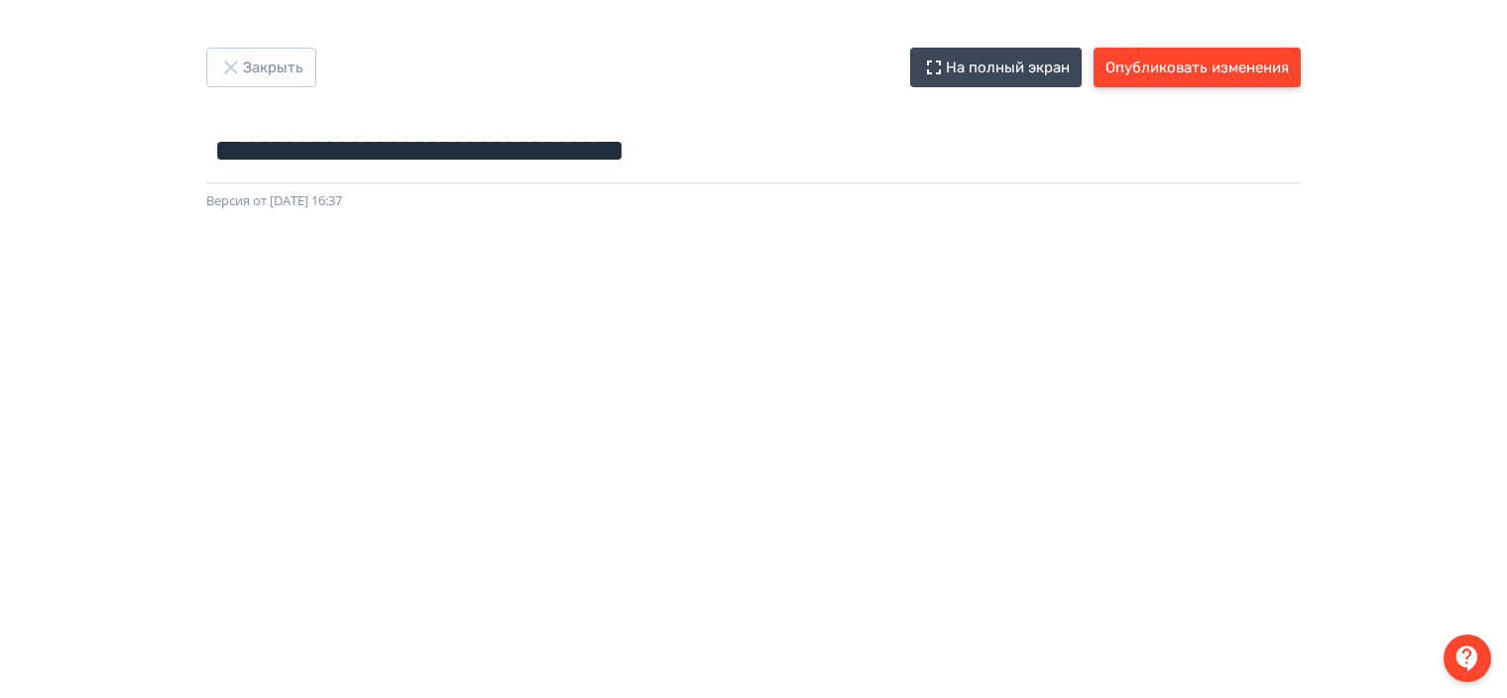
click at [1201, 64] on button "Опубликовать изменения" at bounding box center [1197, 68] width 207 height 40
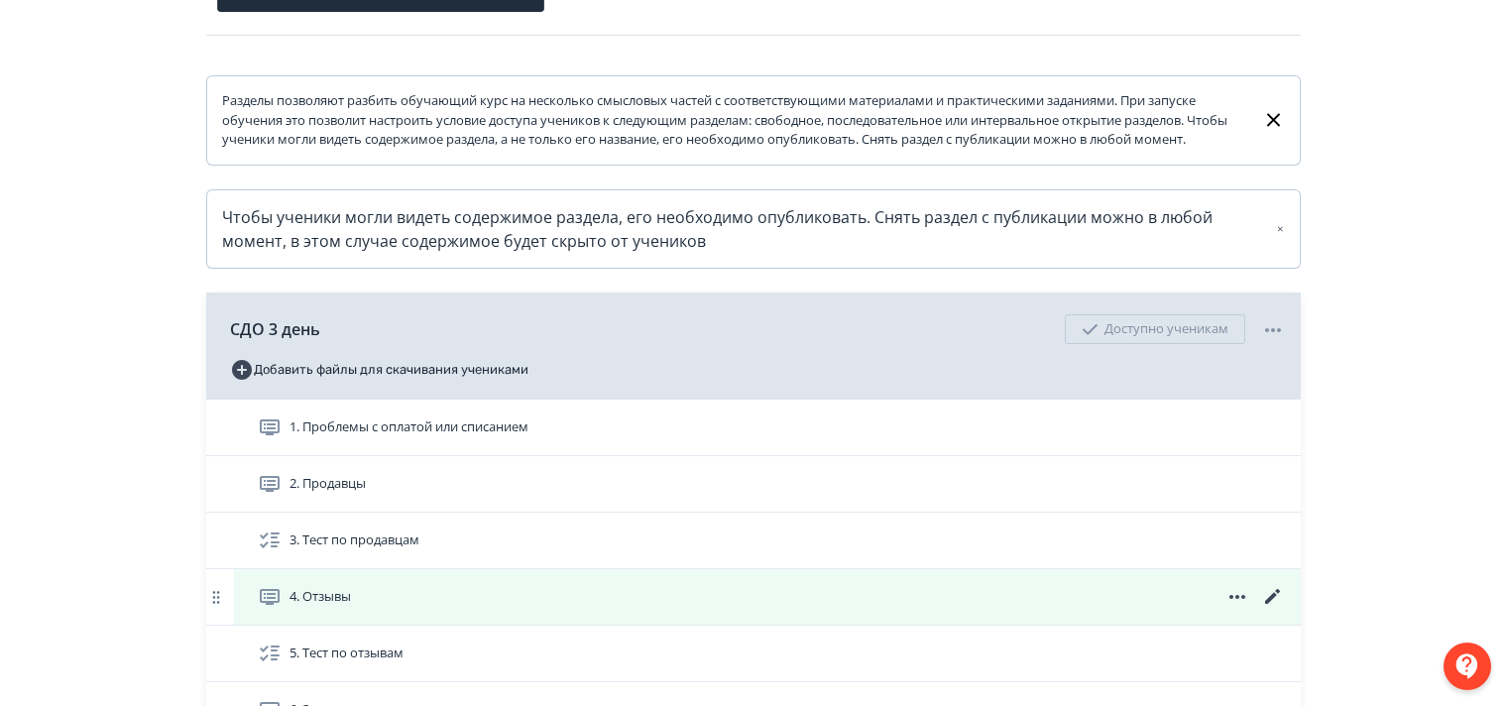
scroll to position [595, 0]
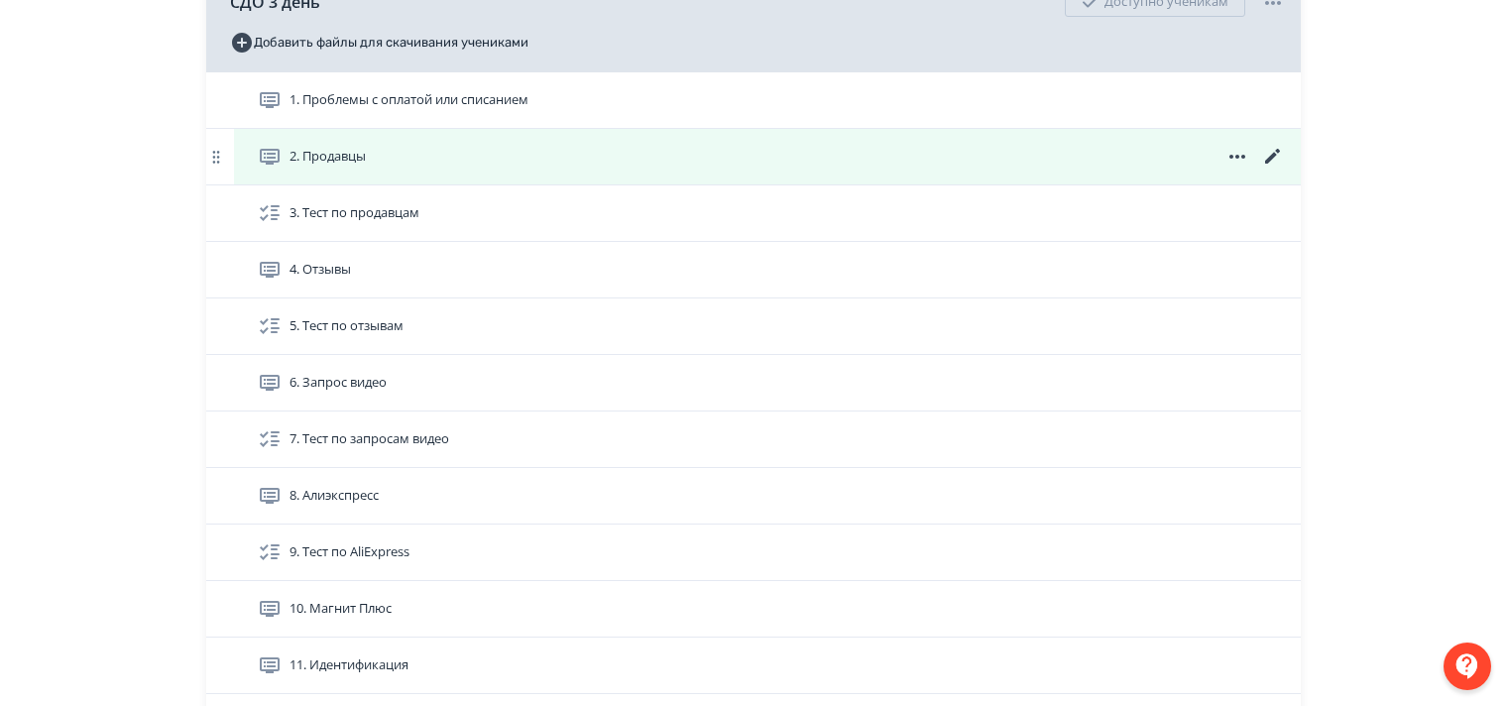
click at [1268, 169] on icon at bounding box center [1273, 157] width 24 height 24
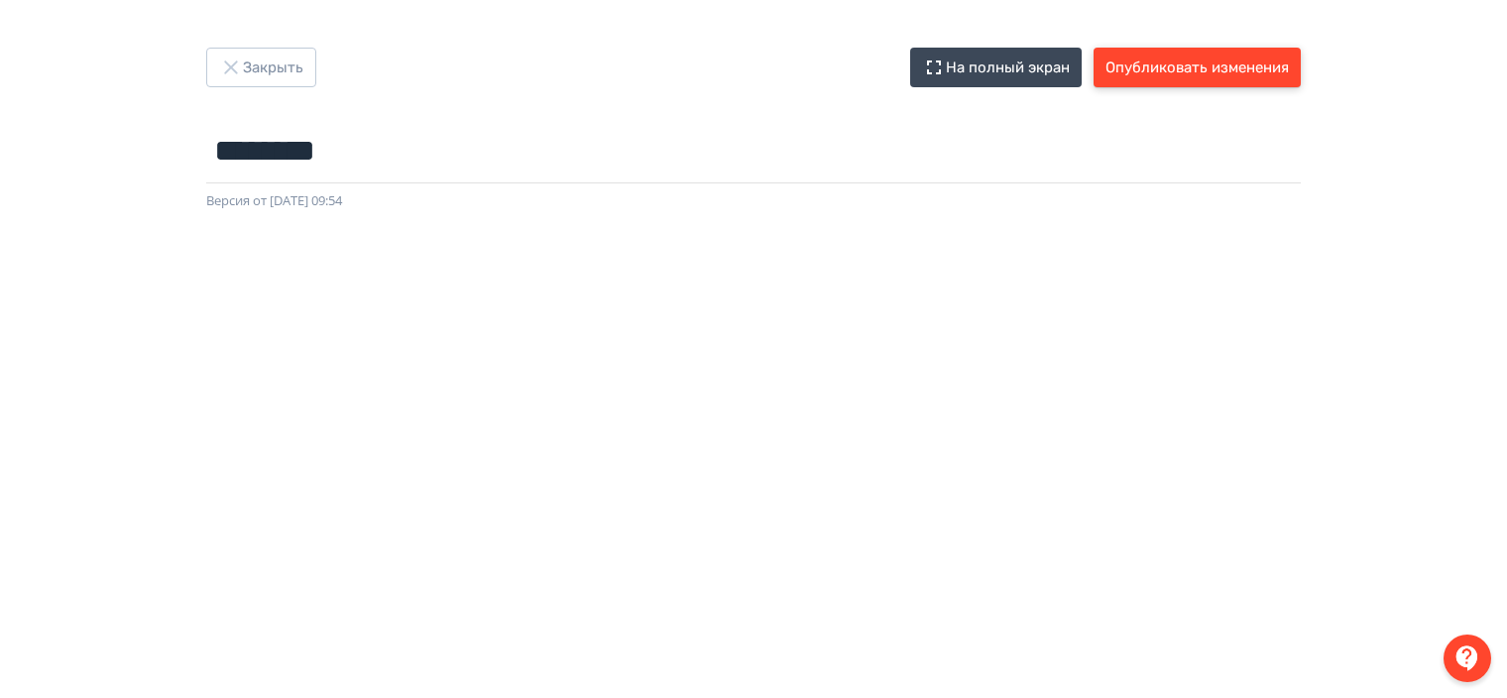
click at [1210, 71] on button "Опубликовать изменения" at bounding box center [1197, 68] width 207 height 40
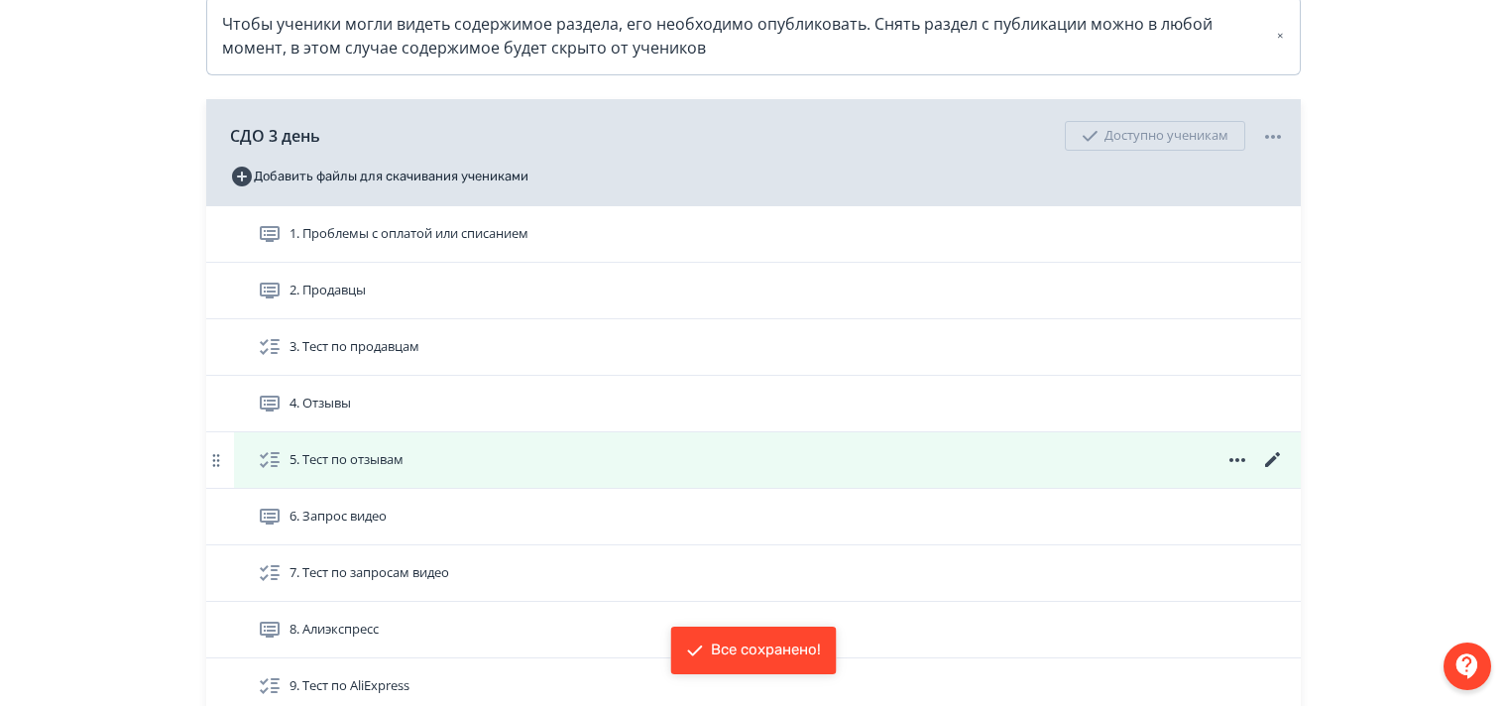
scroll to position [496, 0]
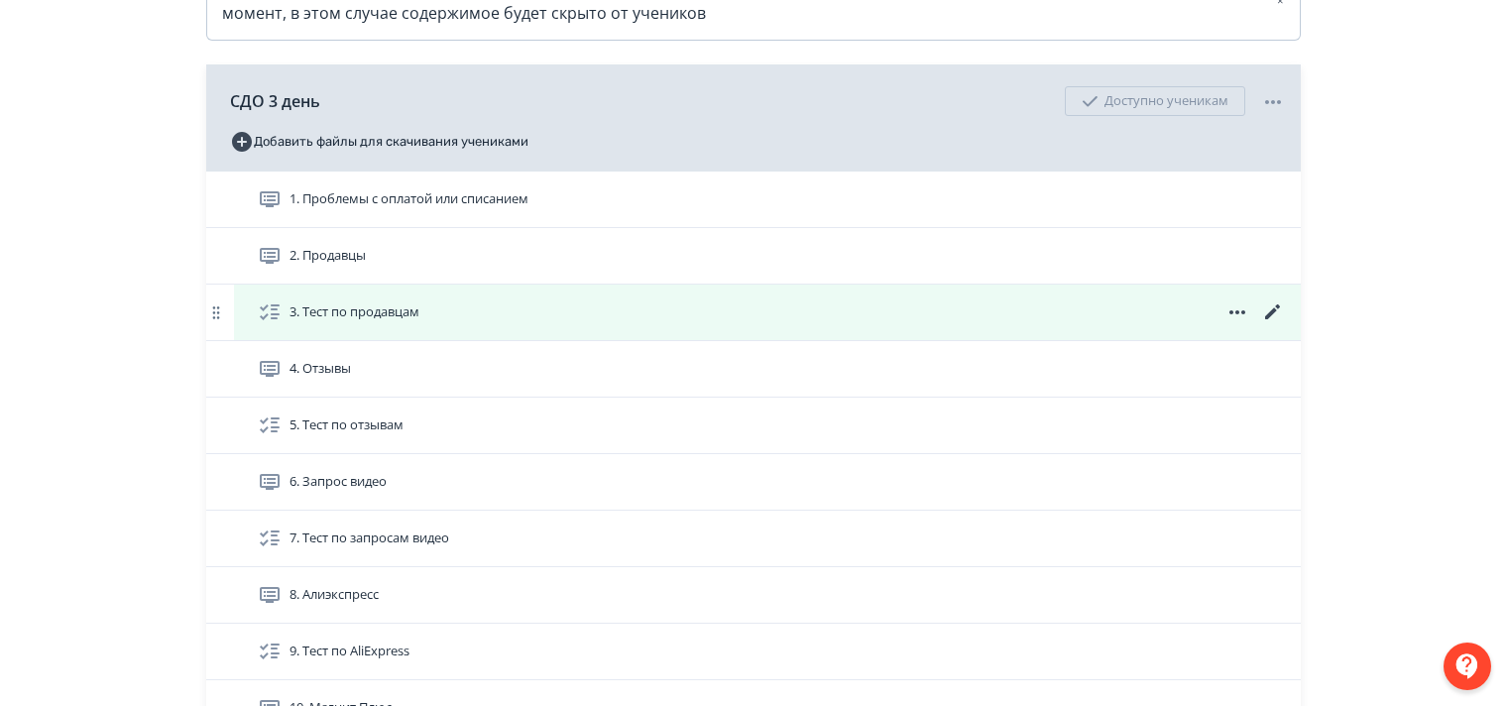
click at [1271, 319] on icon at bounding box center [1272, 311] width 15 height 15
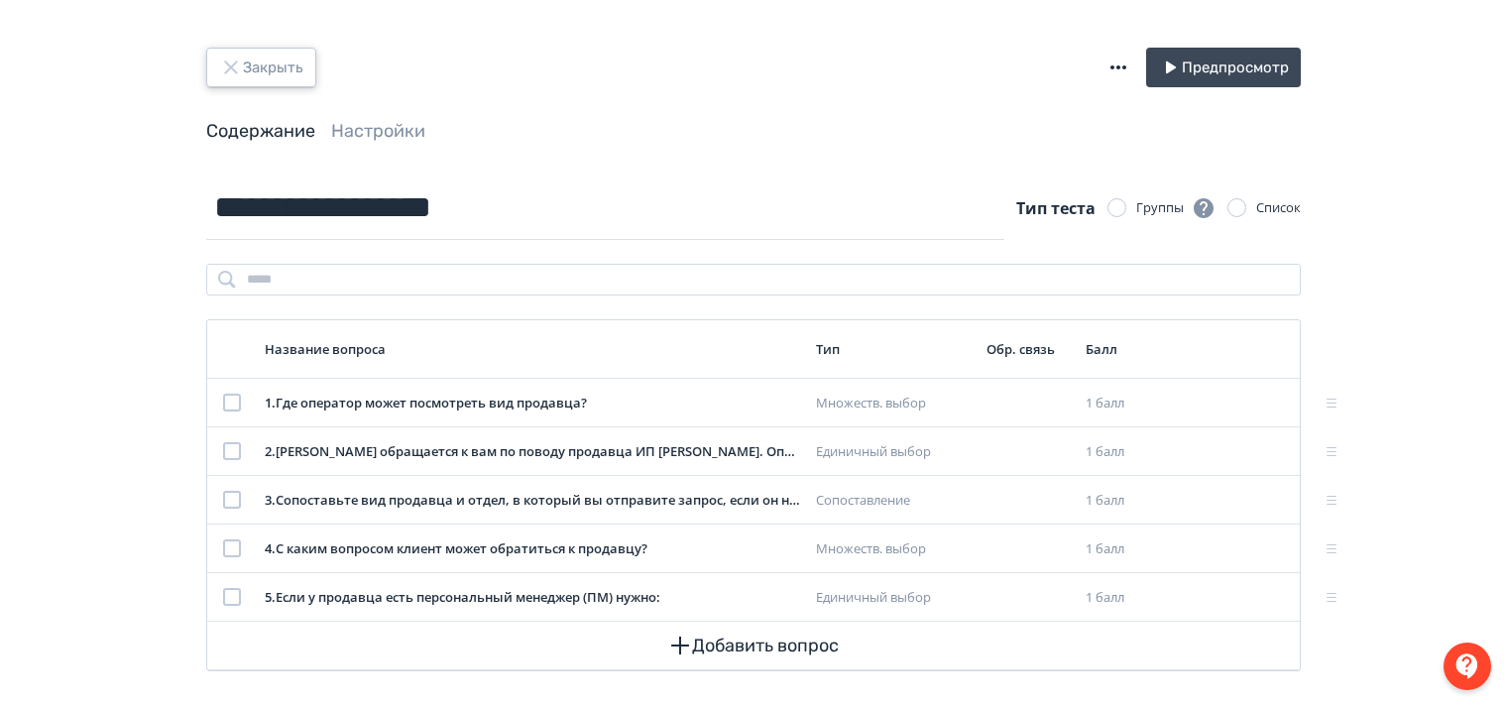
click at [233, 61] on icon "button" at bounding box center [231, 68] width 24 height 24
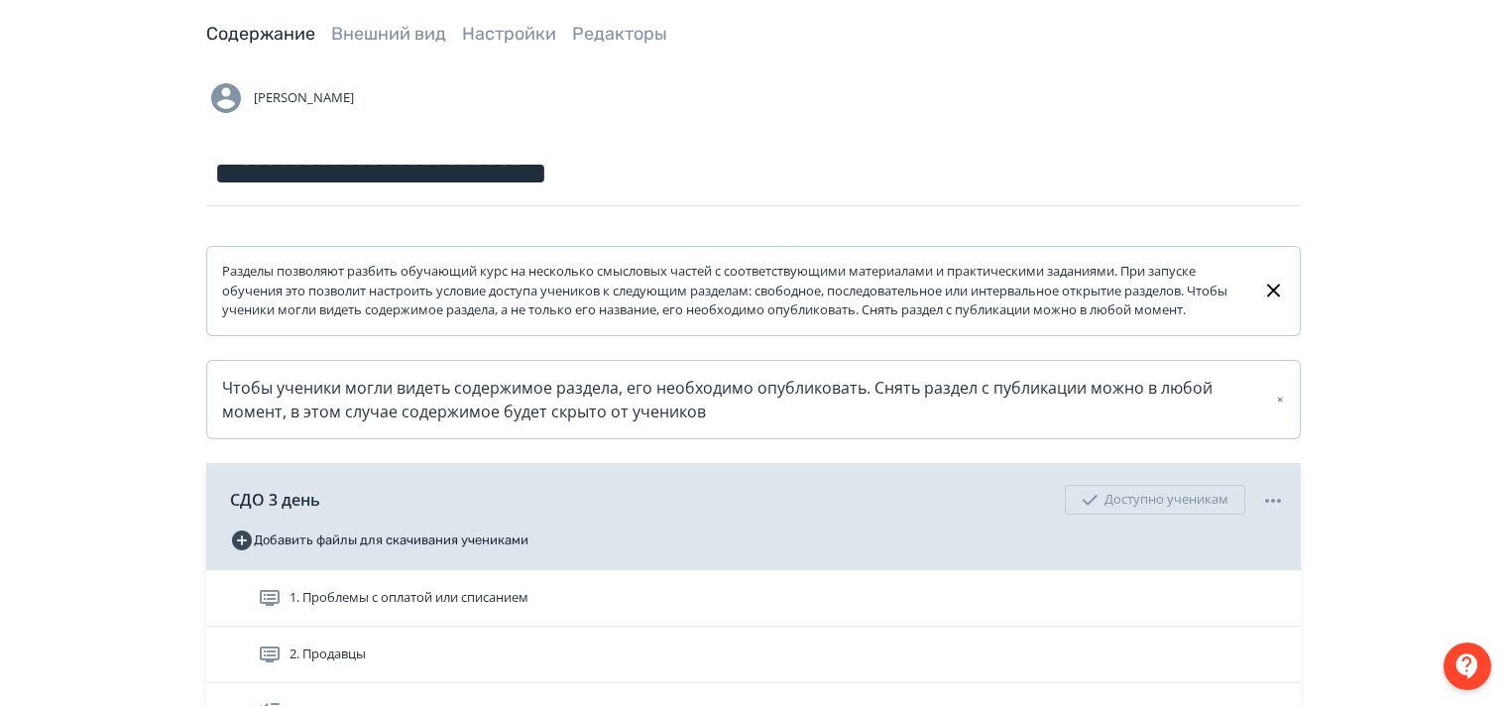
scroll to position [397, 0]
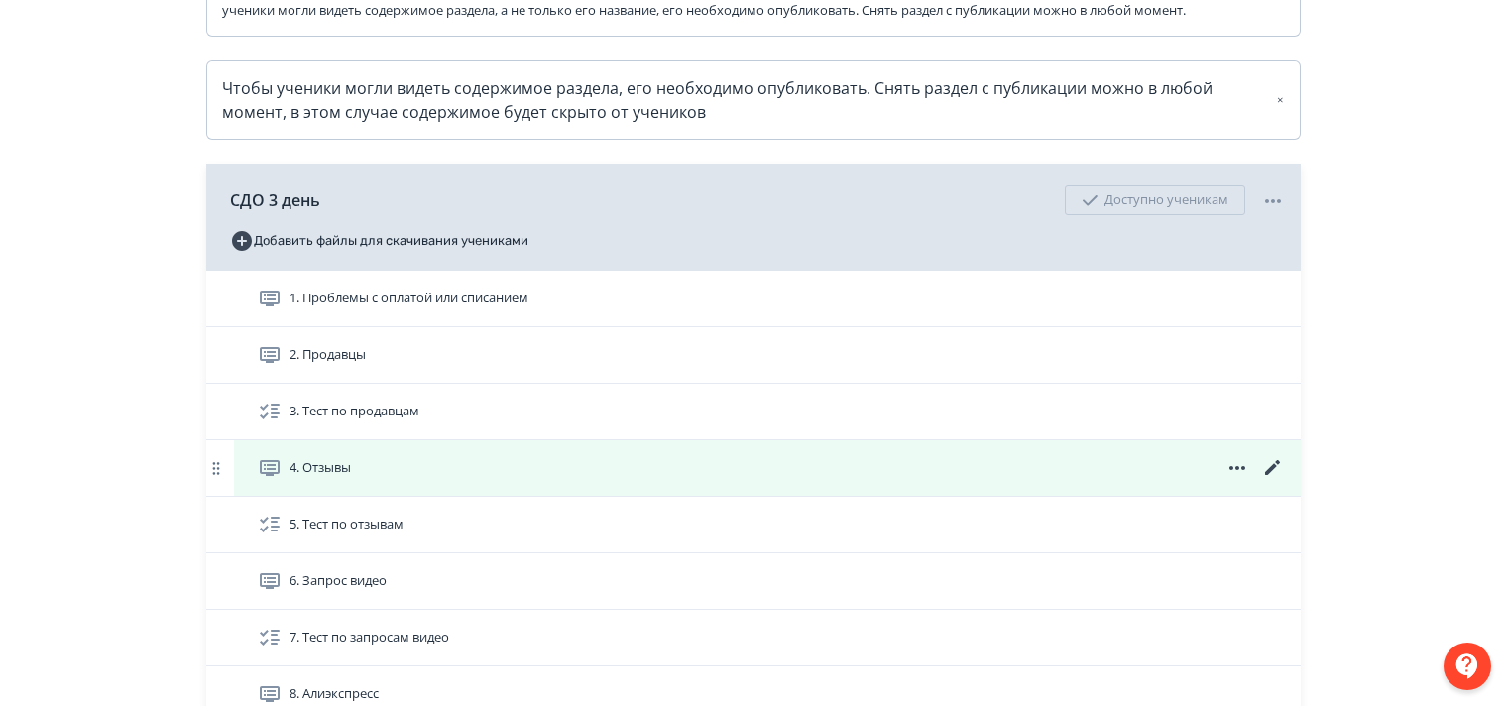
click at [1270, 480] on icon at bounding box center [1273, 468] width 24 height 24
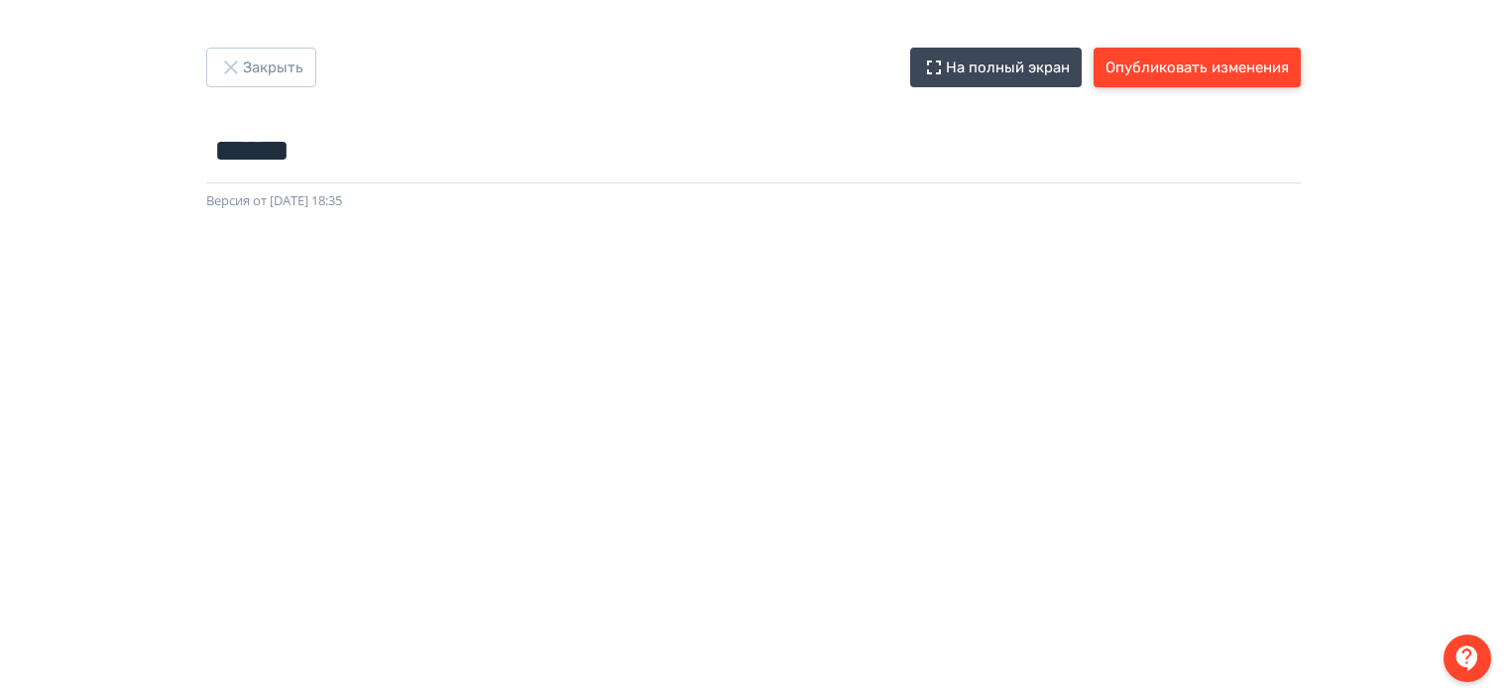
click at [1198, 62] on button "Опубликовать изменения" at bounding box center [1197, 68] width 207 height 40
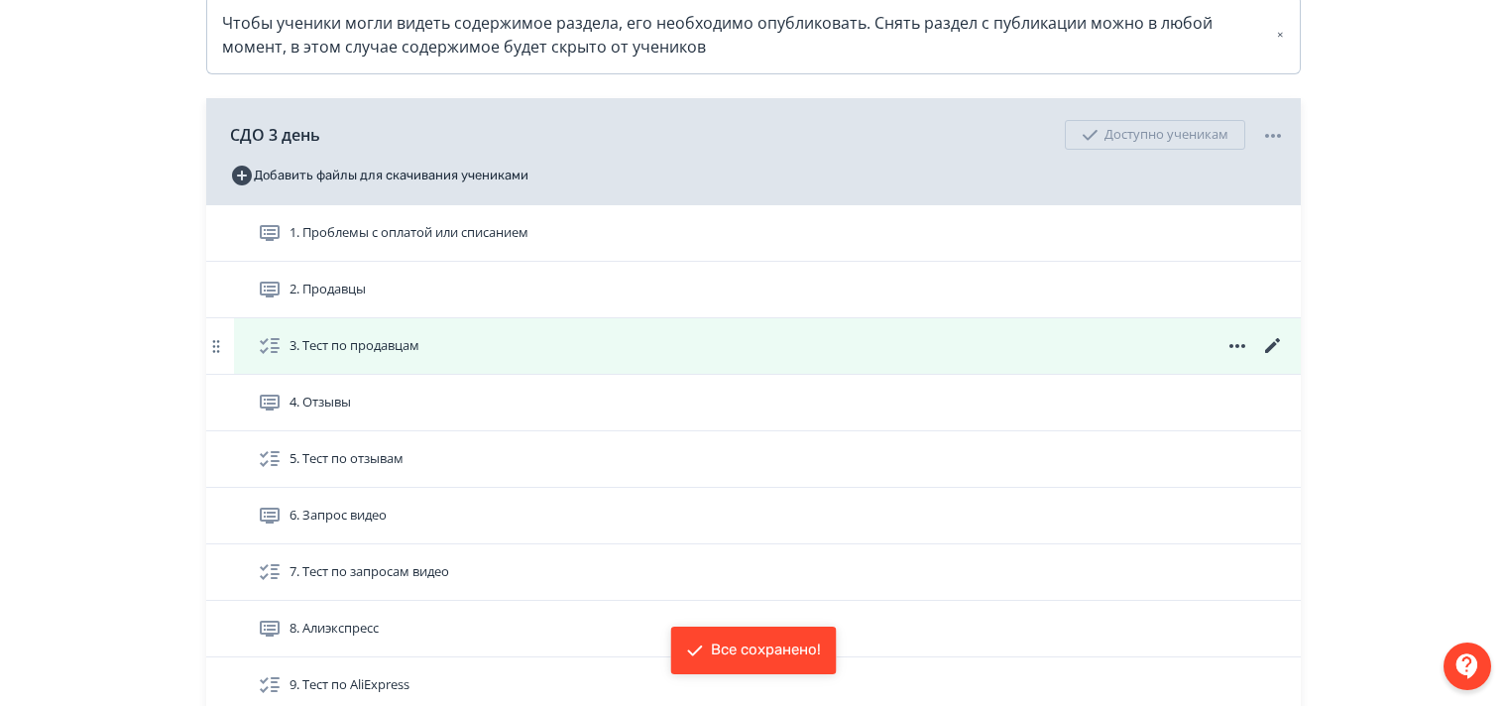
scroll to position [694, 0]
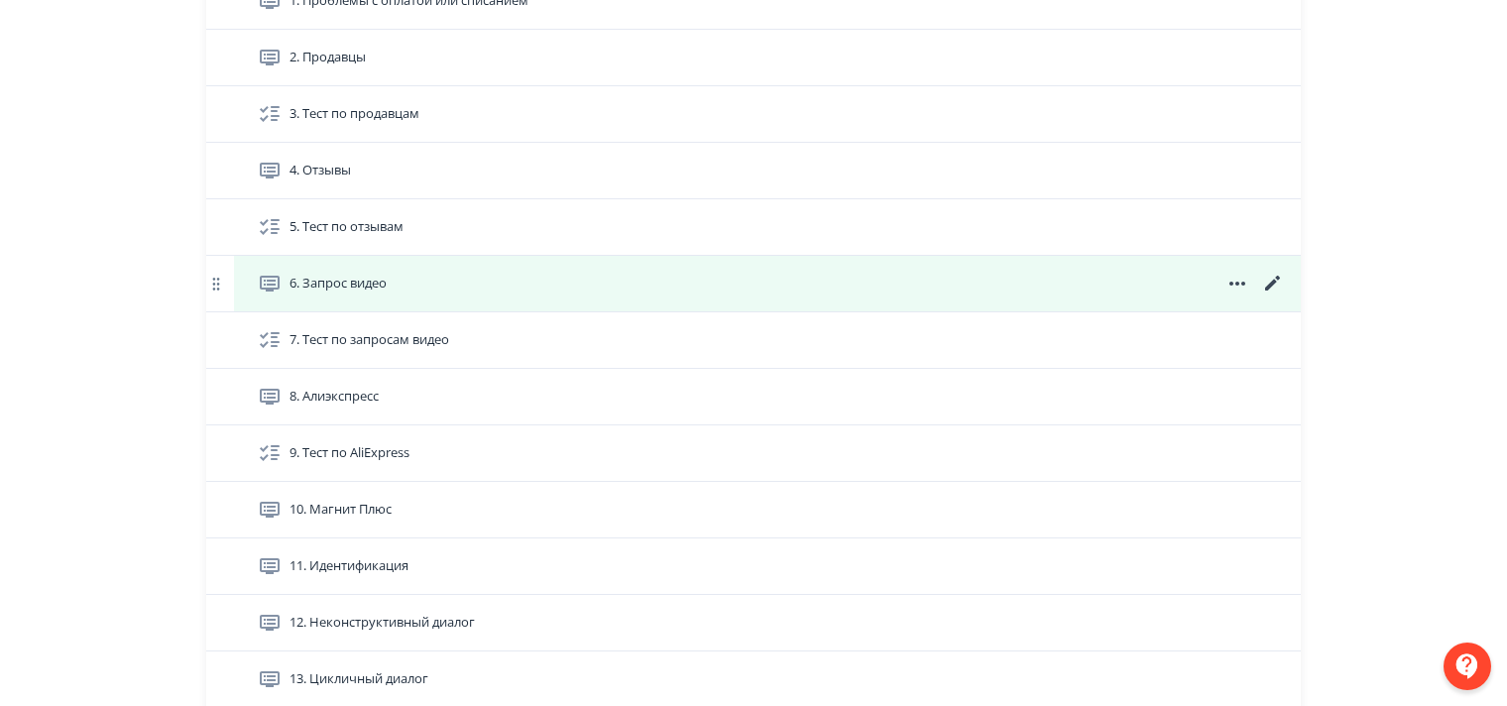
click at [1269, 295] on icon at bounding box center [1273, 284] width 24 height 24
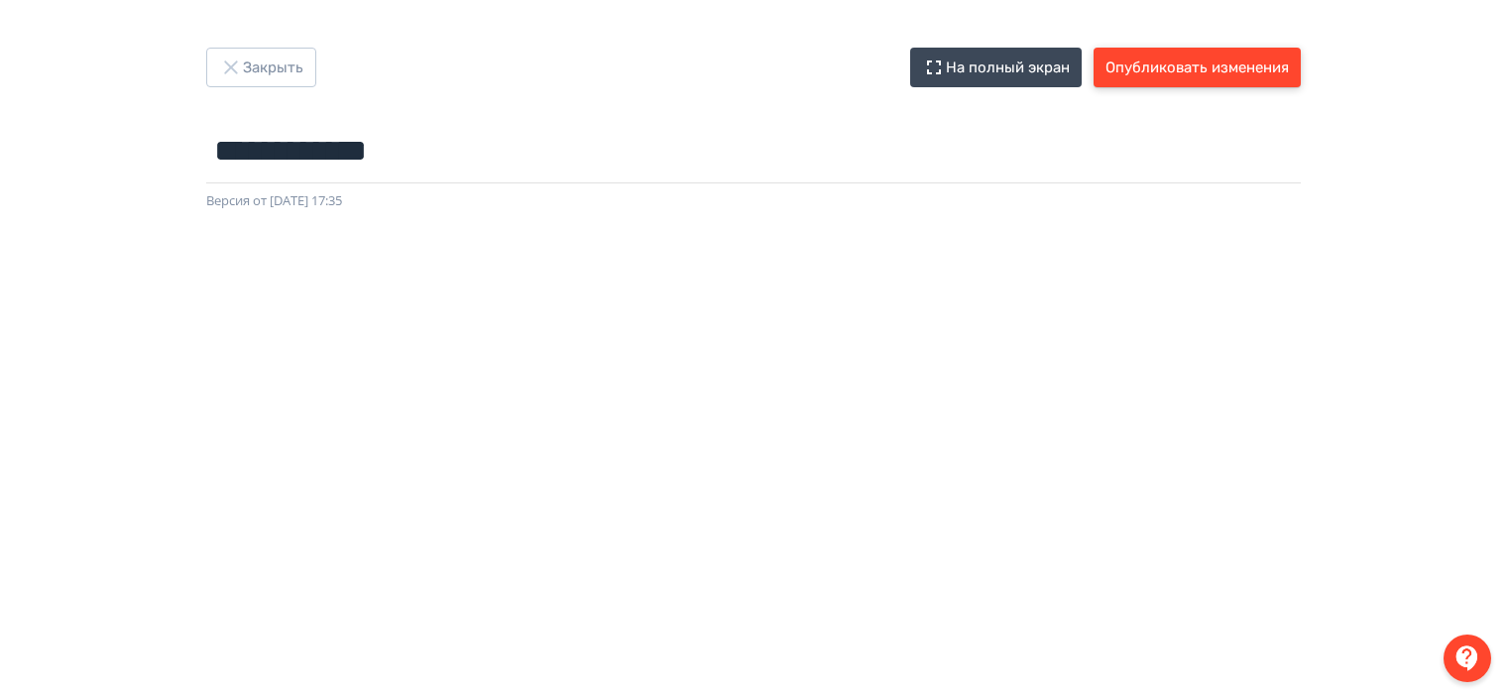
click at [1210, 58] on button "Опубликовать изменения" at bounding box center [1197, 68] width 207 height 40
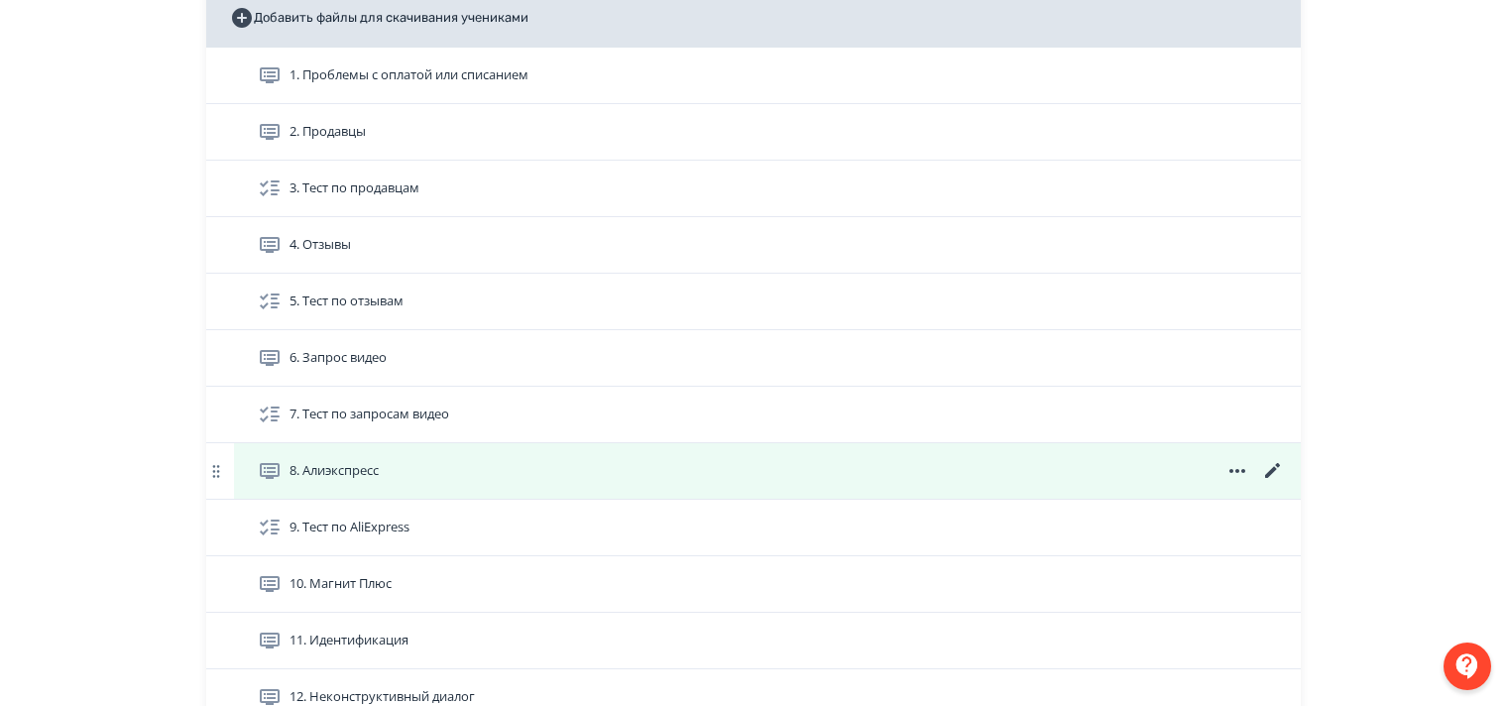
scroll to position [694, 0]
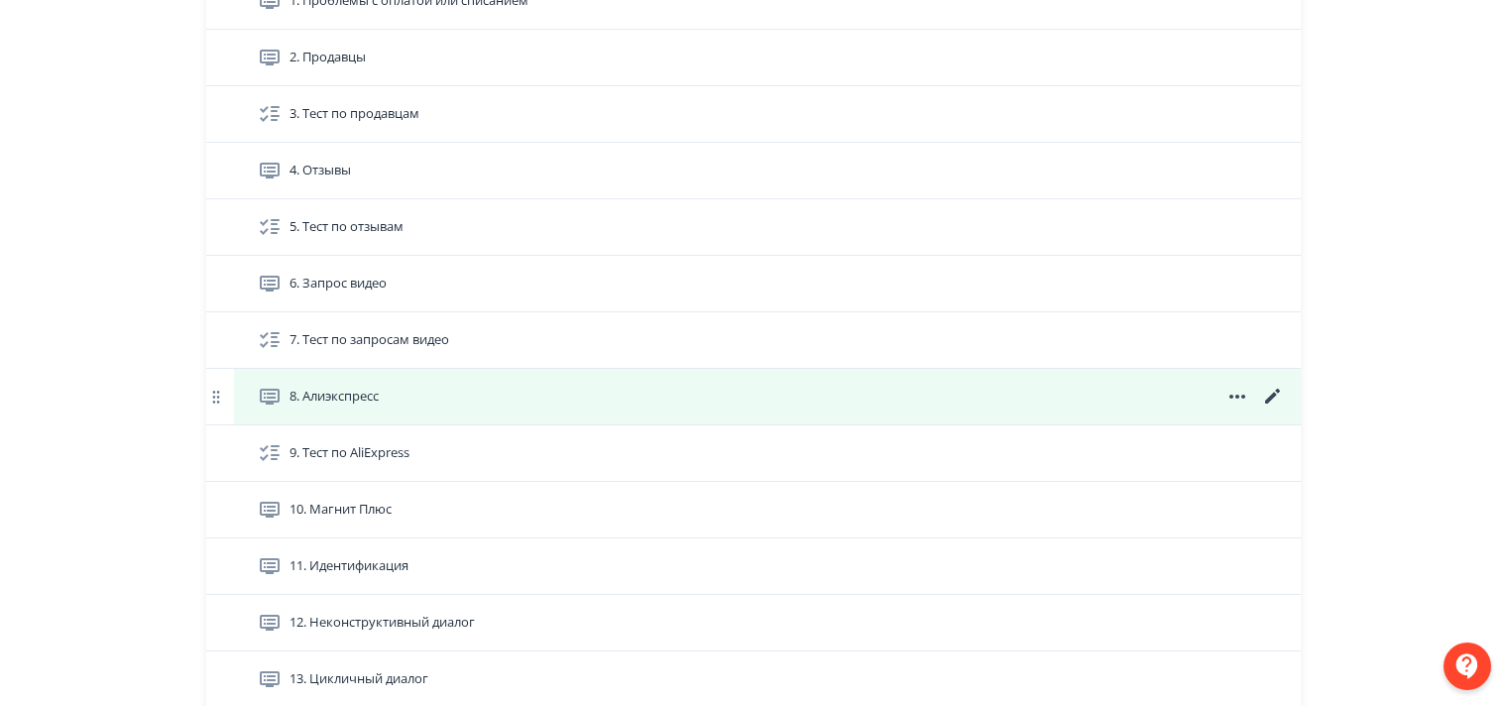
click at [1268, 408] on icon at bounding box center [1273, 397] width 24 height 24
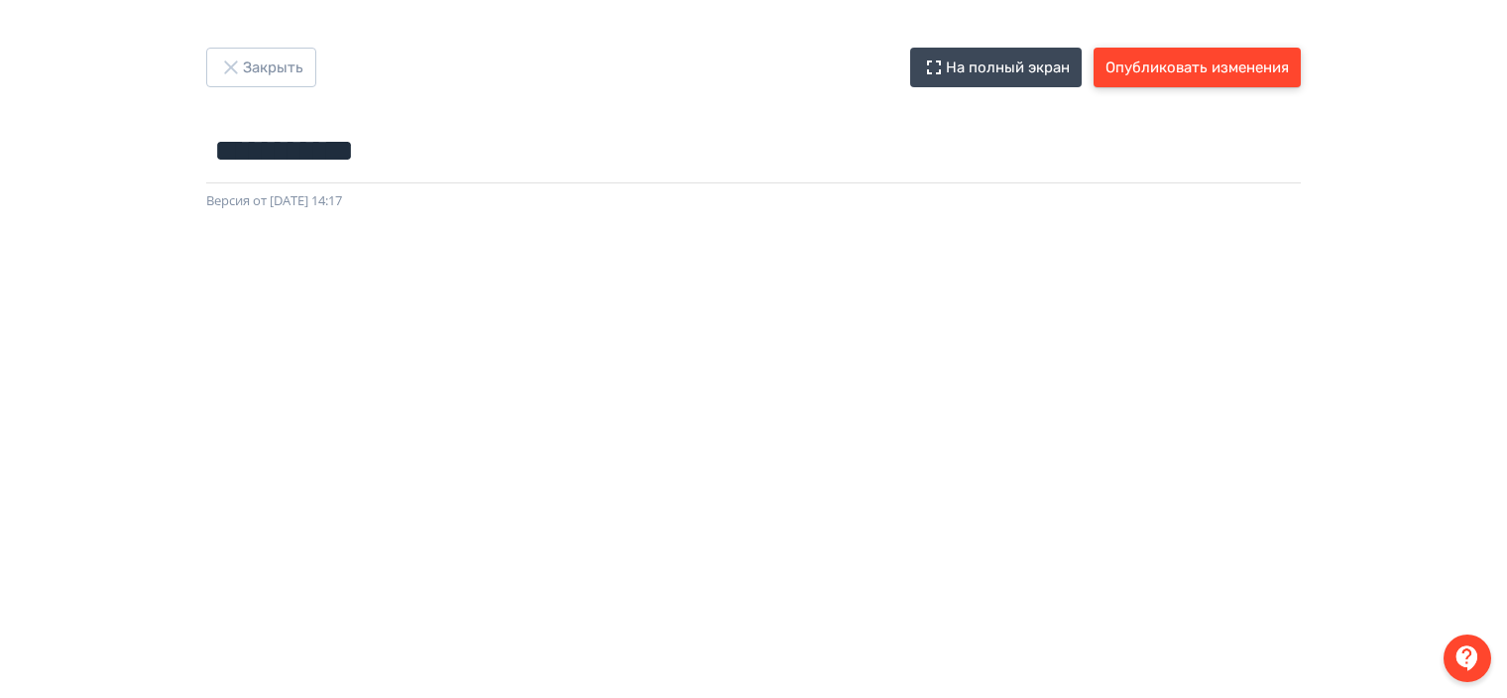
click at [1175, 71] on button "Опубликовать изменения" at bounding box center [1197, 68] width 207 height 40
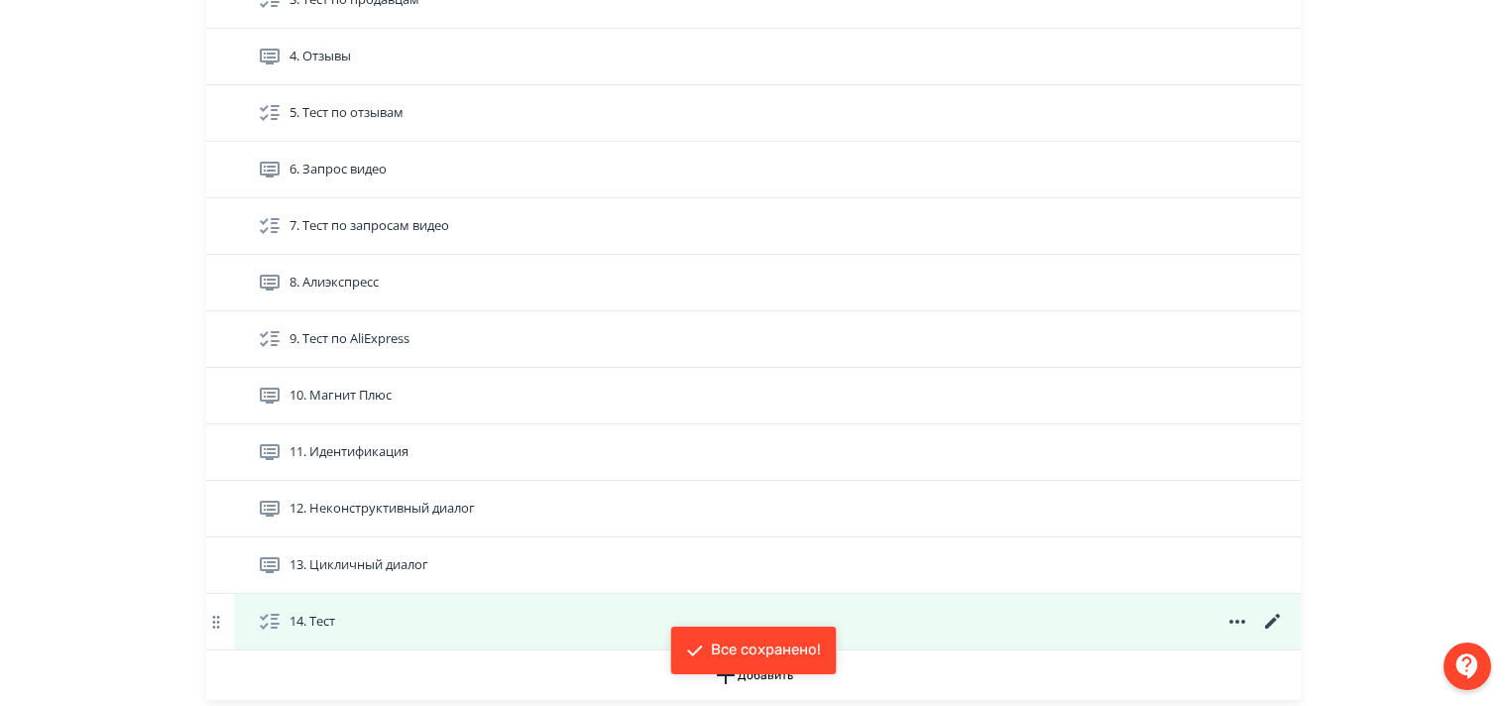
scroll to position [892, 0]
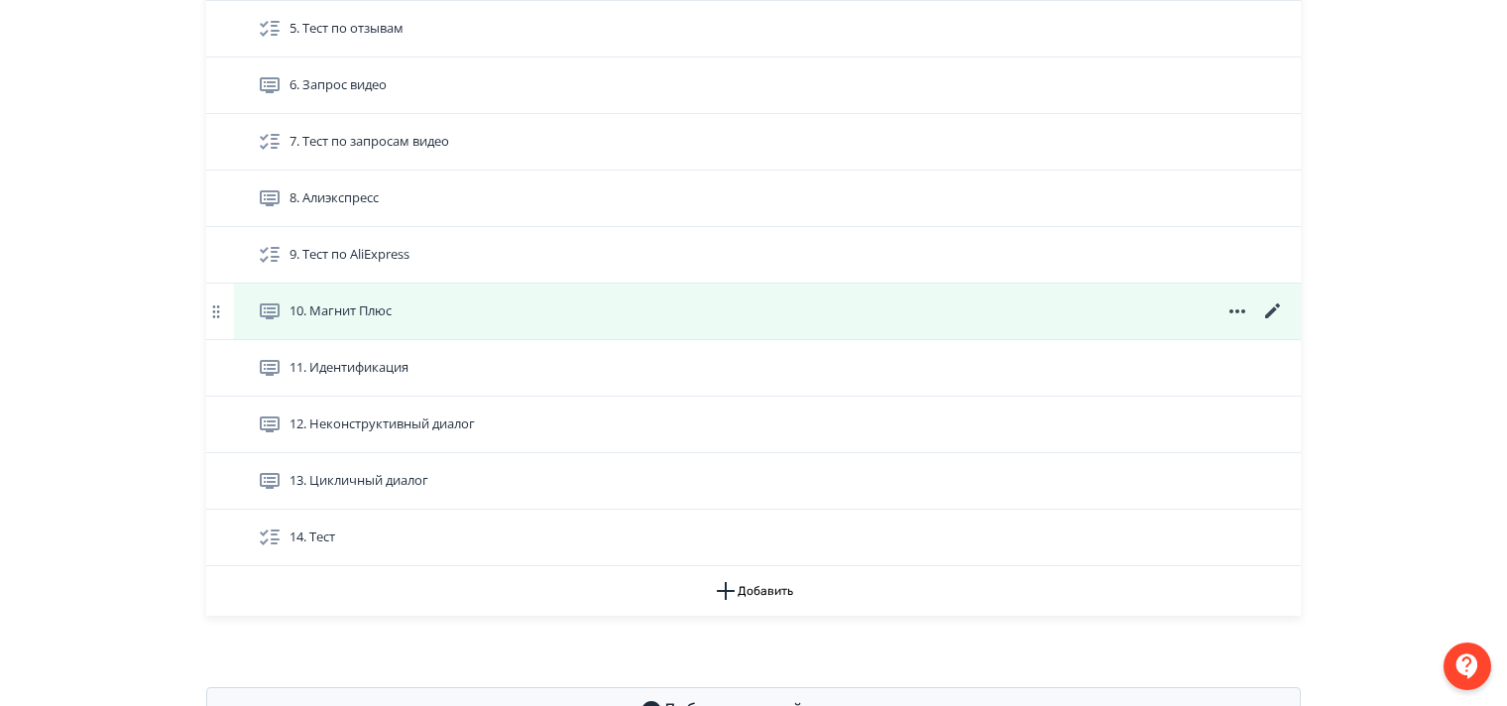
click at [1270, 318] on icon at bounding box center [1272, 310] width 15 height 15
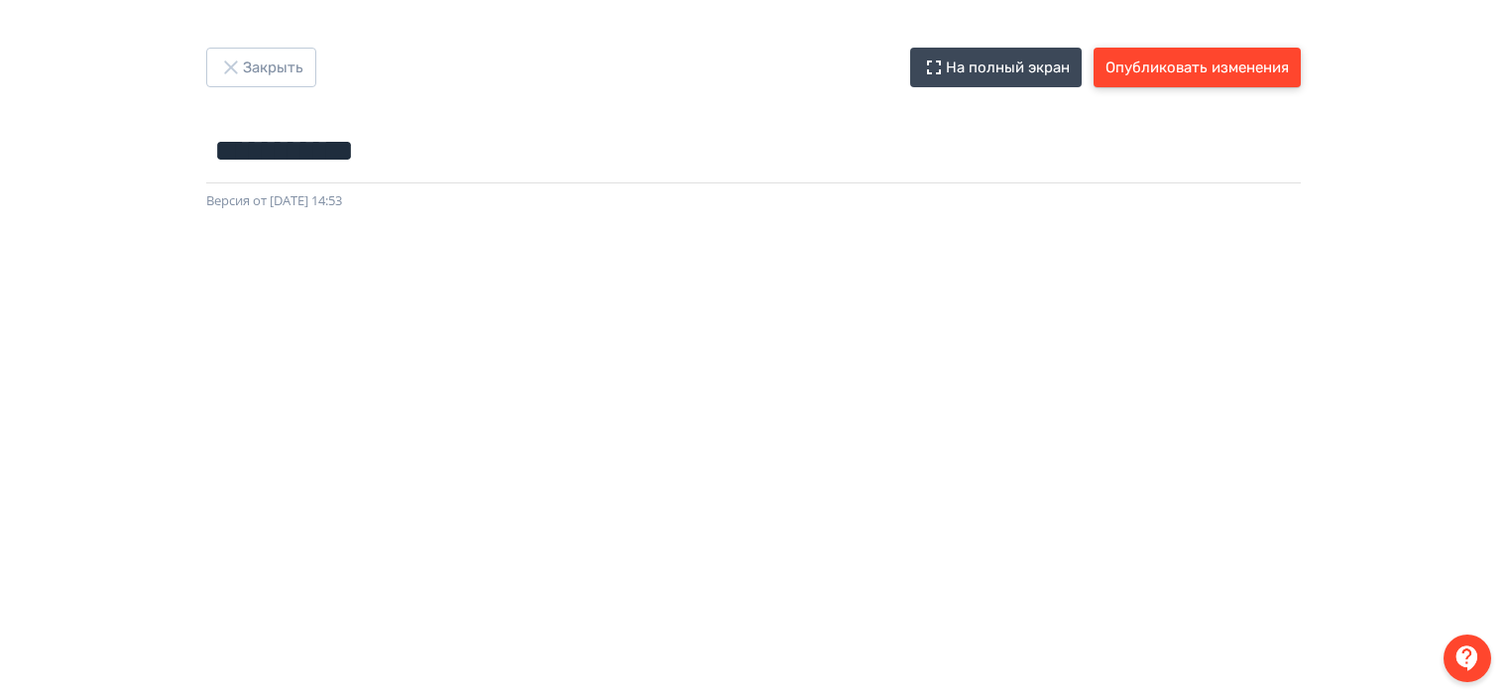
click at [1182, 64] on button "Опубликовать изменения" at bounding box center [1197, 68] width 207 height 40
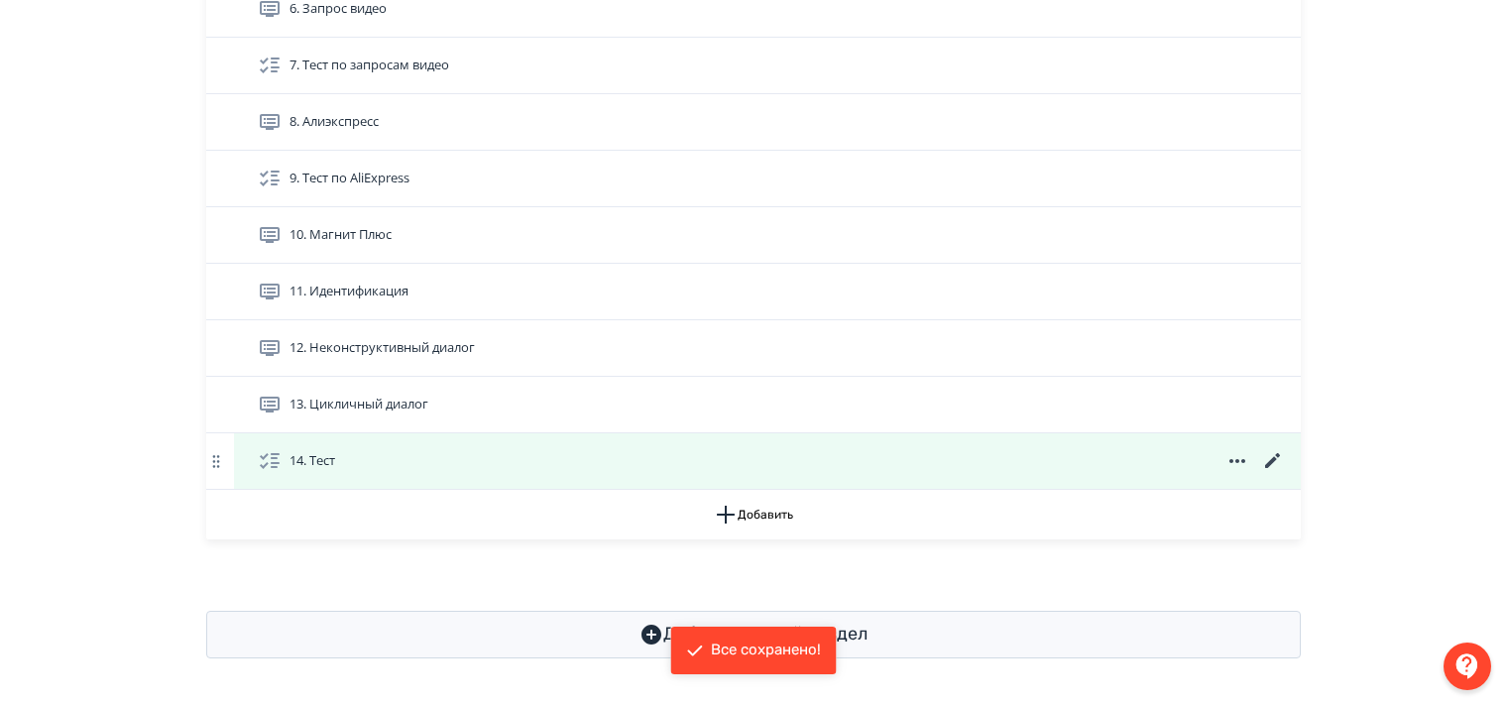
scroll to position [984, 0]
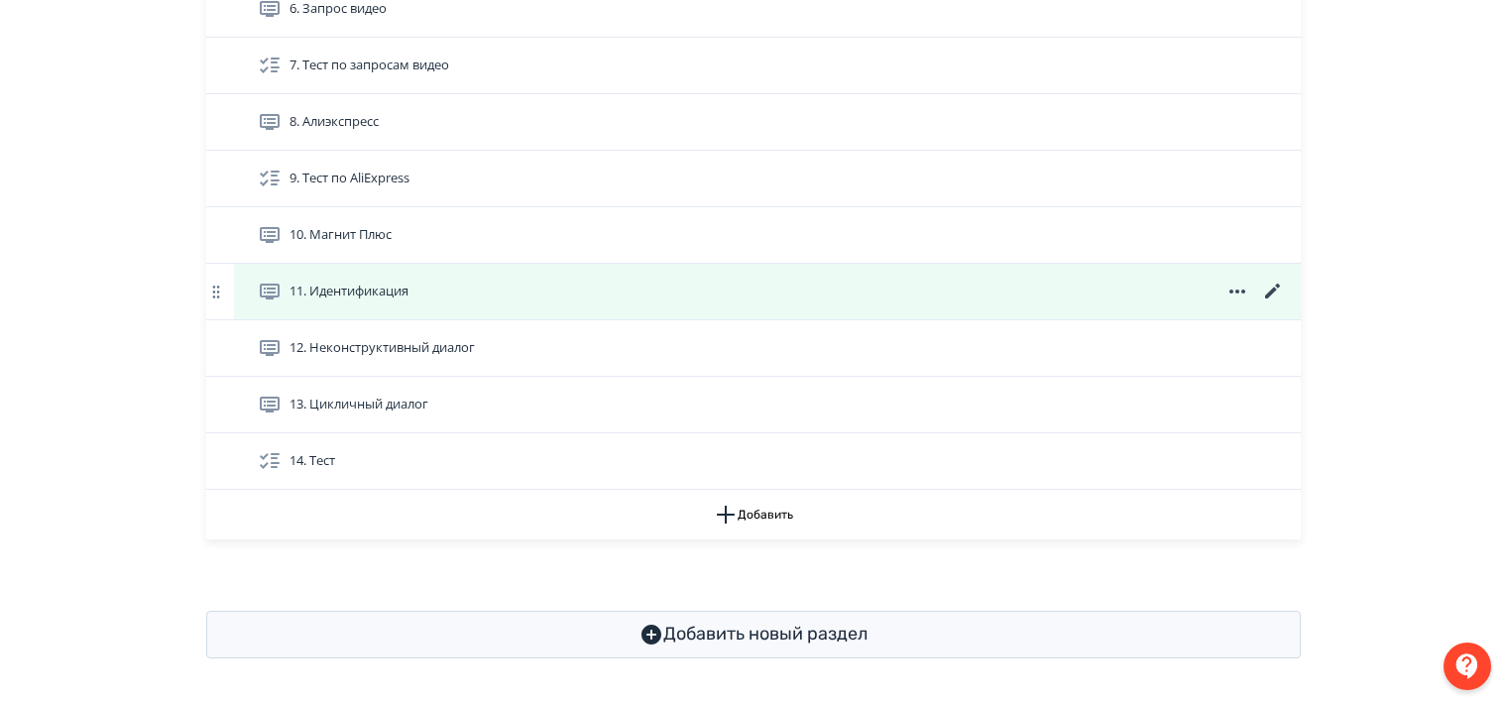
click at [1273, 293] on icon at bounding box center [1273, 292] width 24 height 24
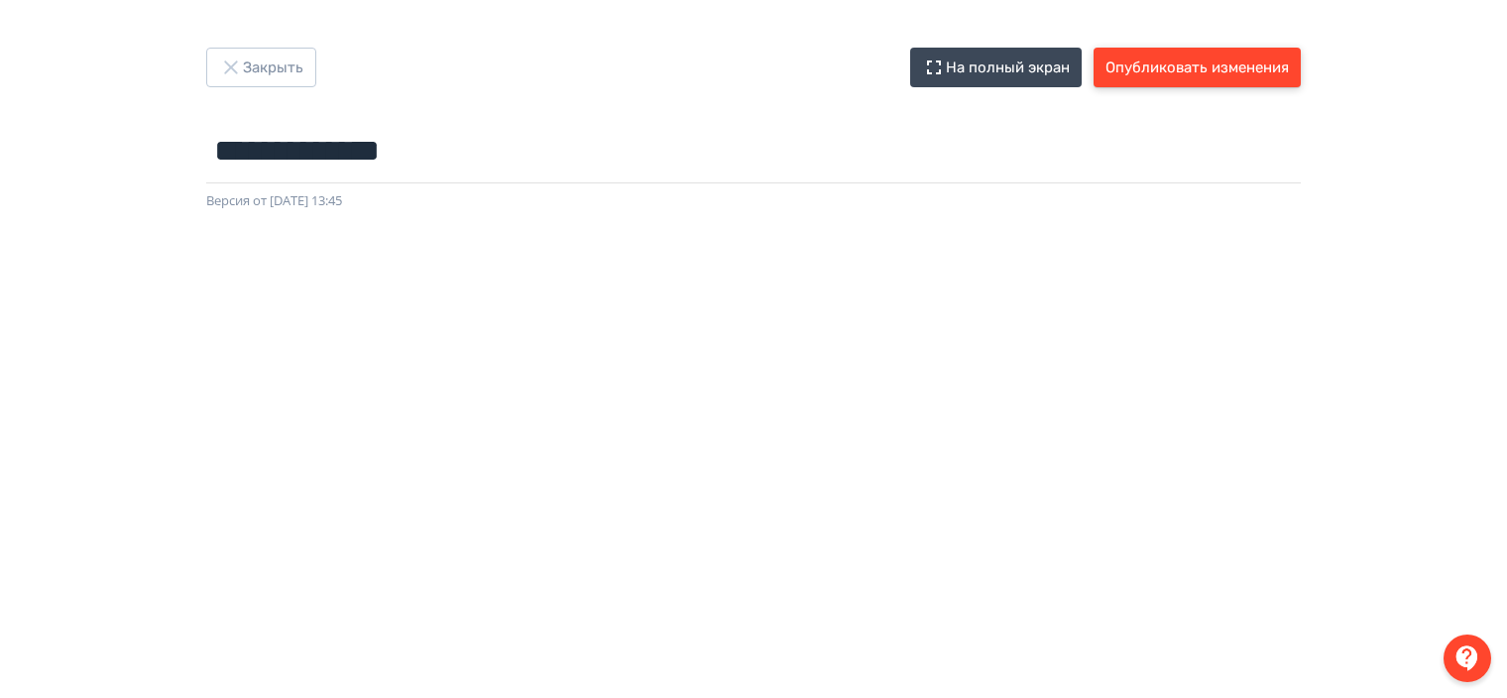
click at [1182, 73] on button "Опубликовать изменения" at bounding box center [1197, 68] width 207 height 40
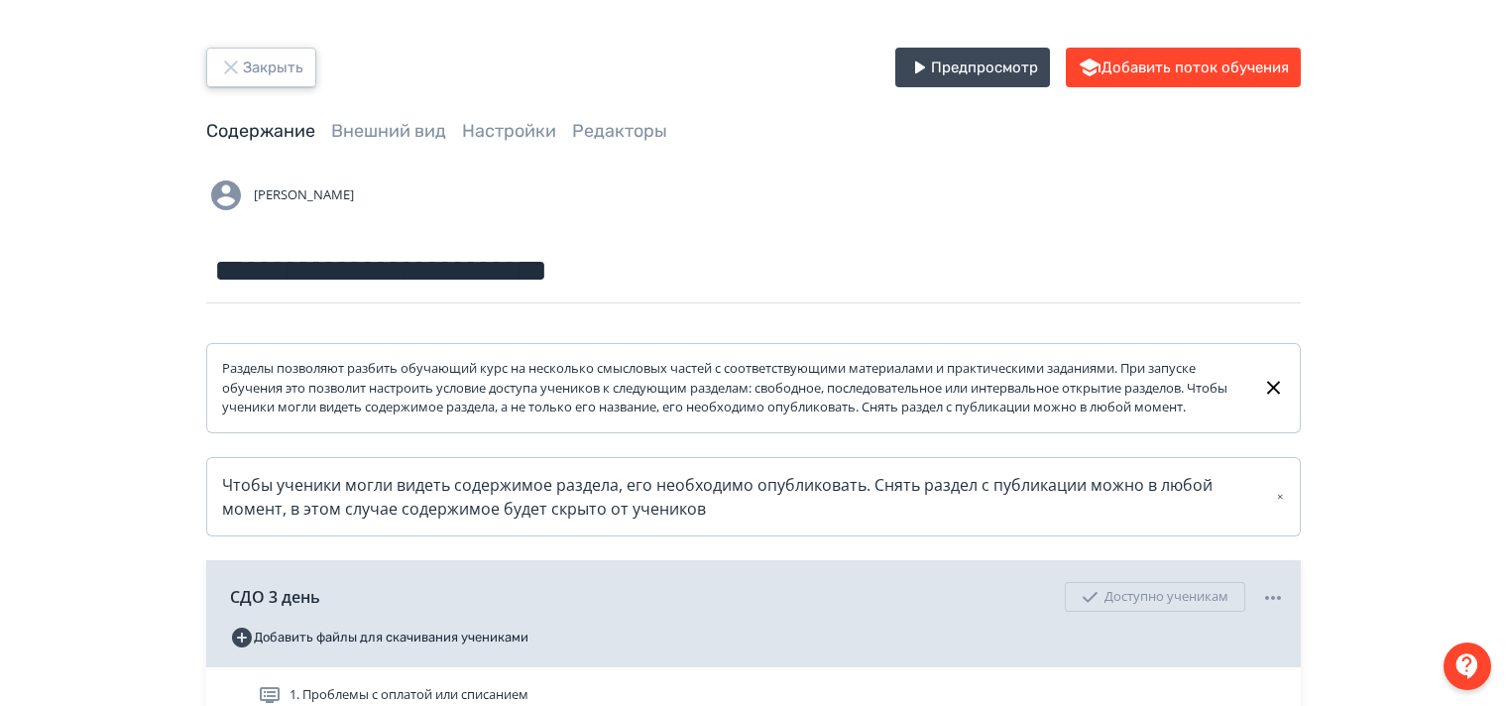
click at [226, 71] on icon "button" at bounding box center [230, 66] width 13 height 13
